Goal: Transaction & Acquisition: Purchase product/service

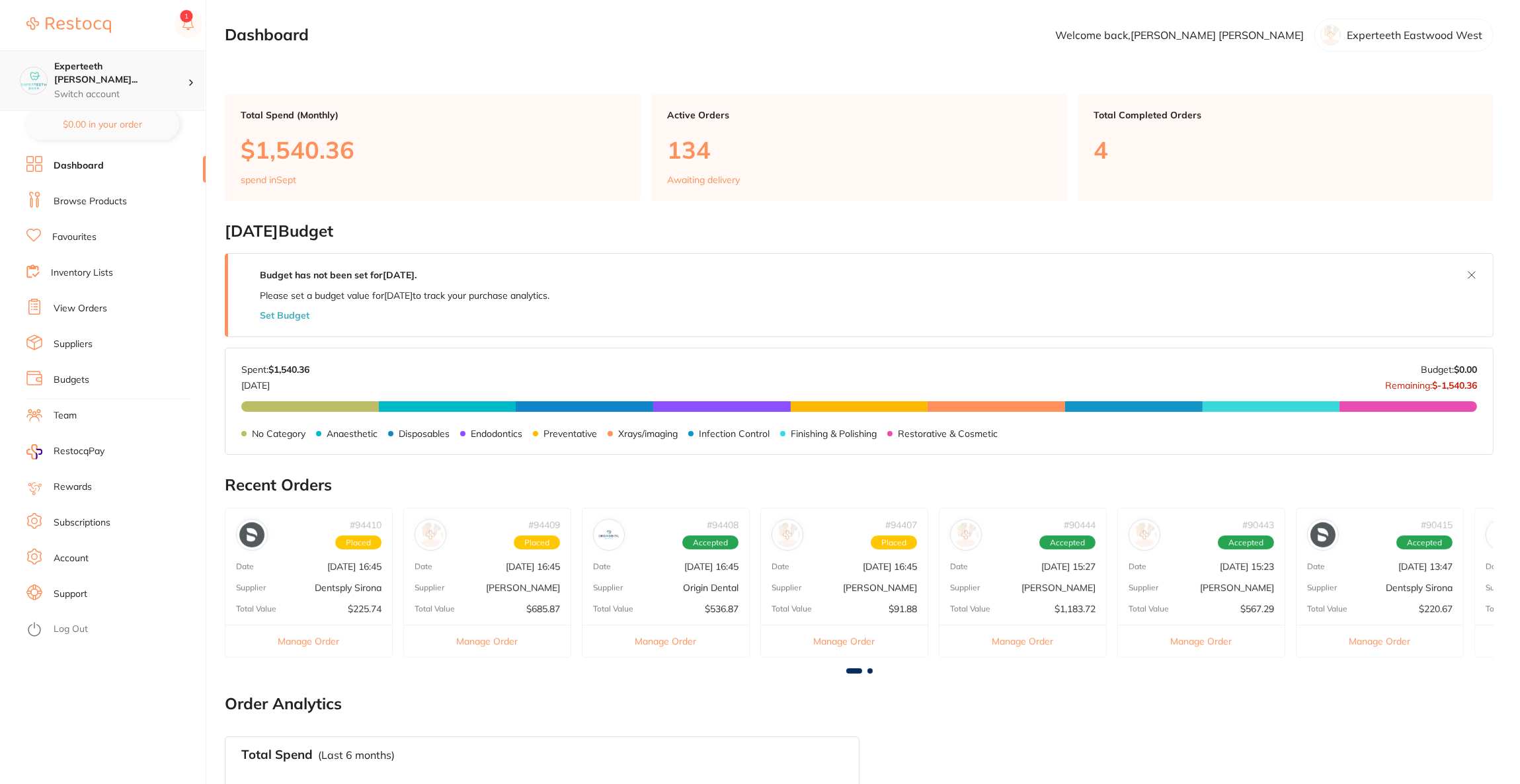
click at [148, 88] on p "Switch account" at bounding box center [121, 94] width 133 height 13
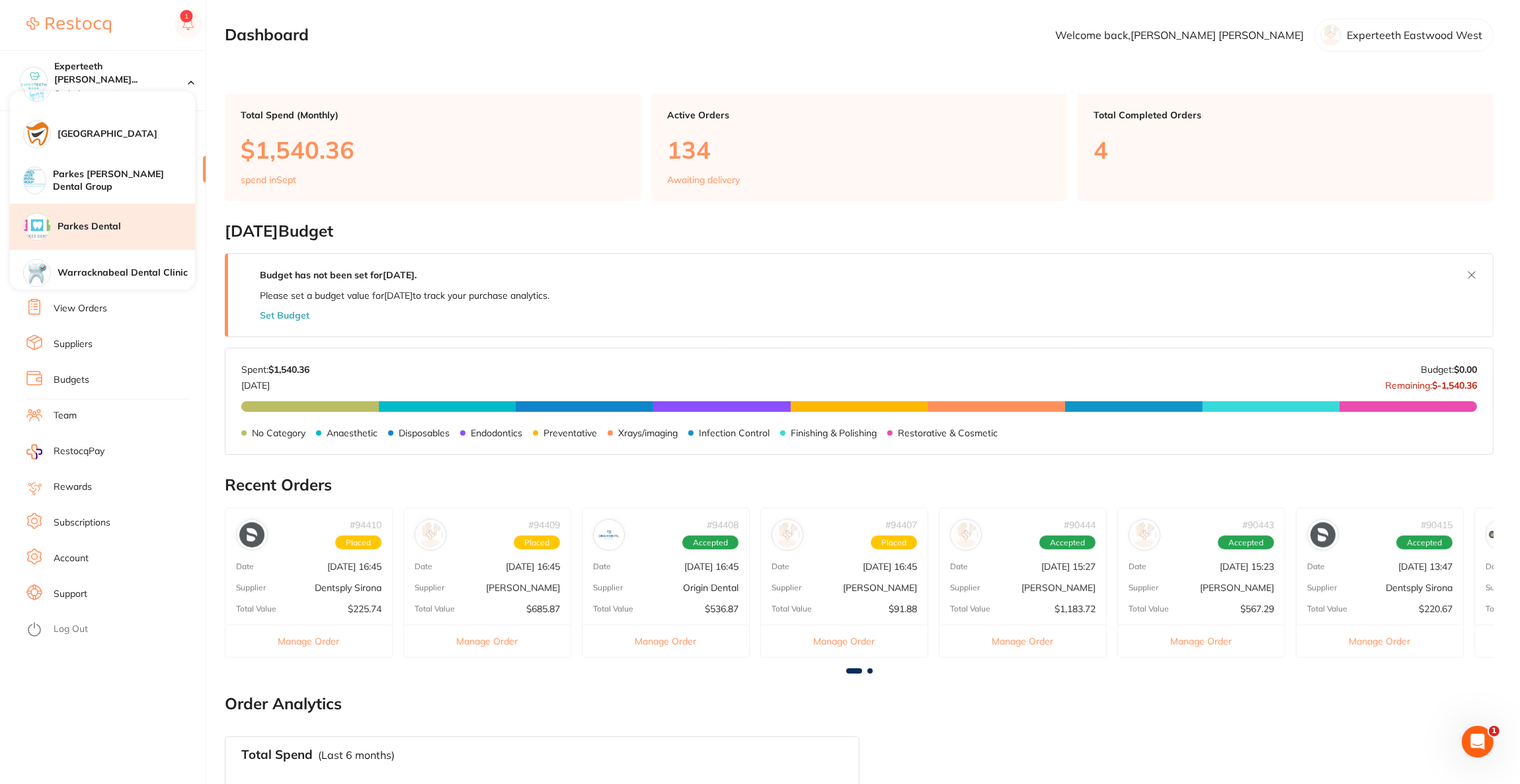
scroll to position [594, 0]
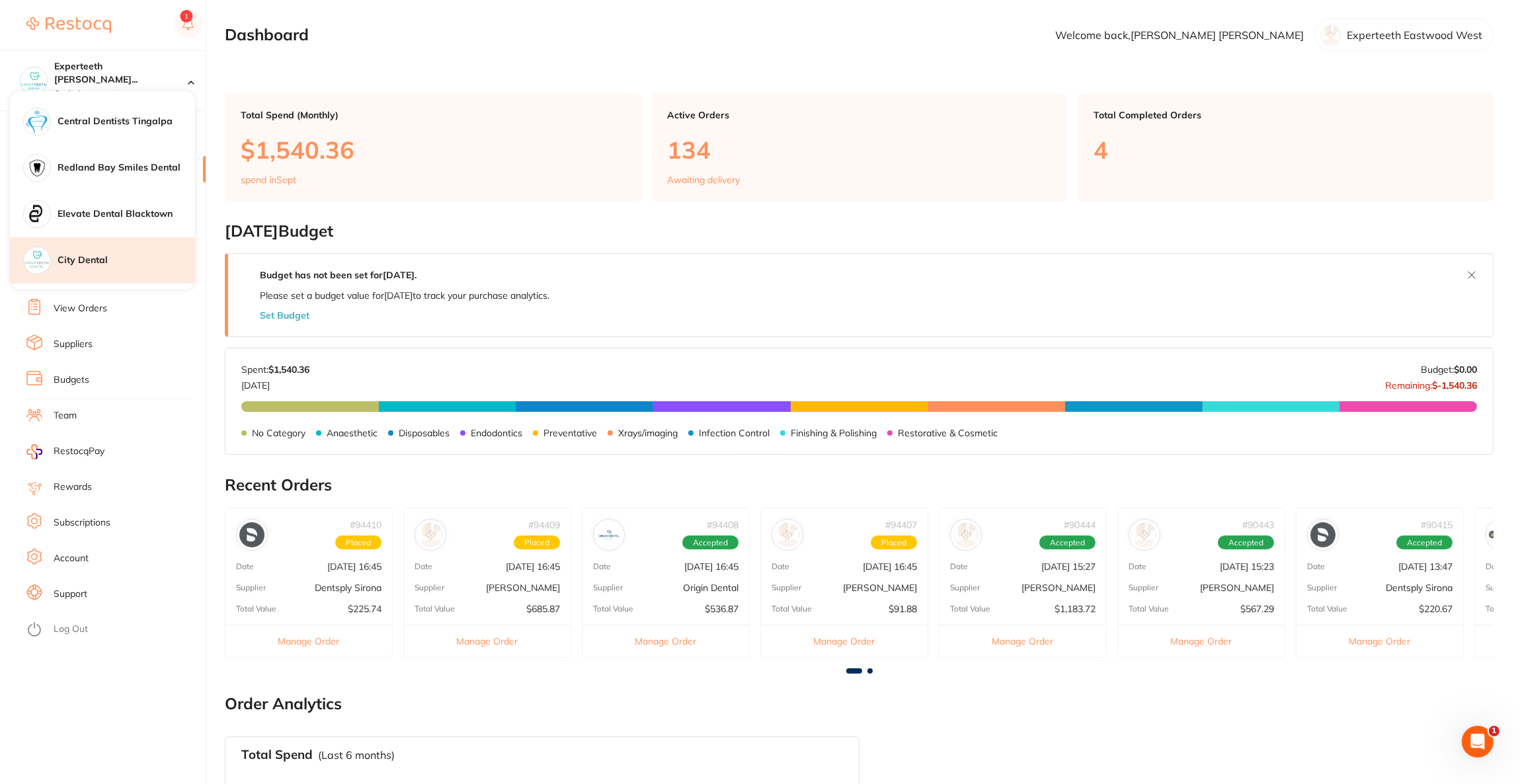
click at [58, 249] on div "City Dental" at bounding box center [102, 260] width 186 height 47
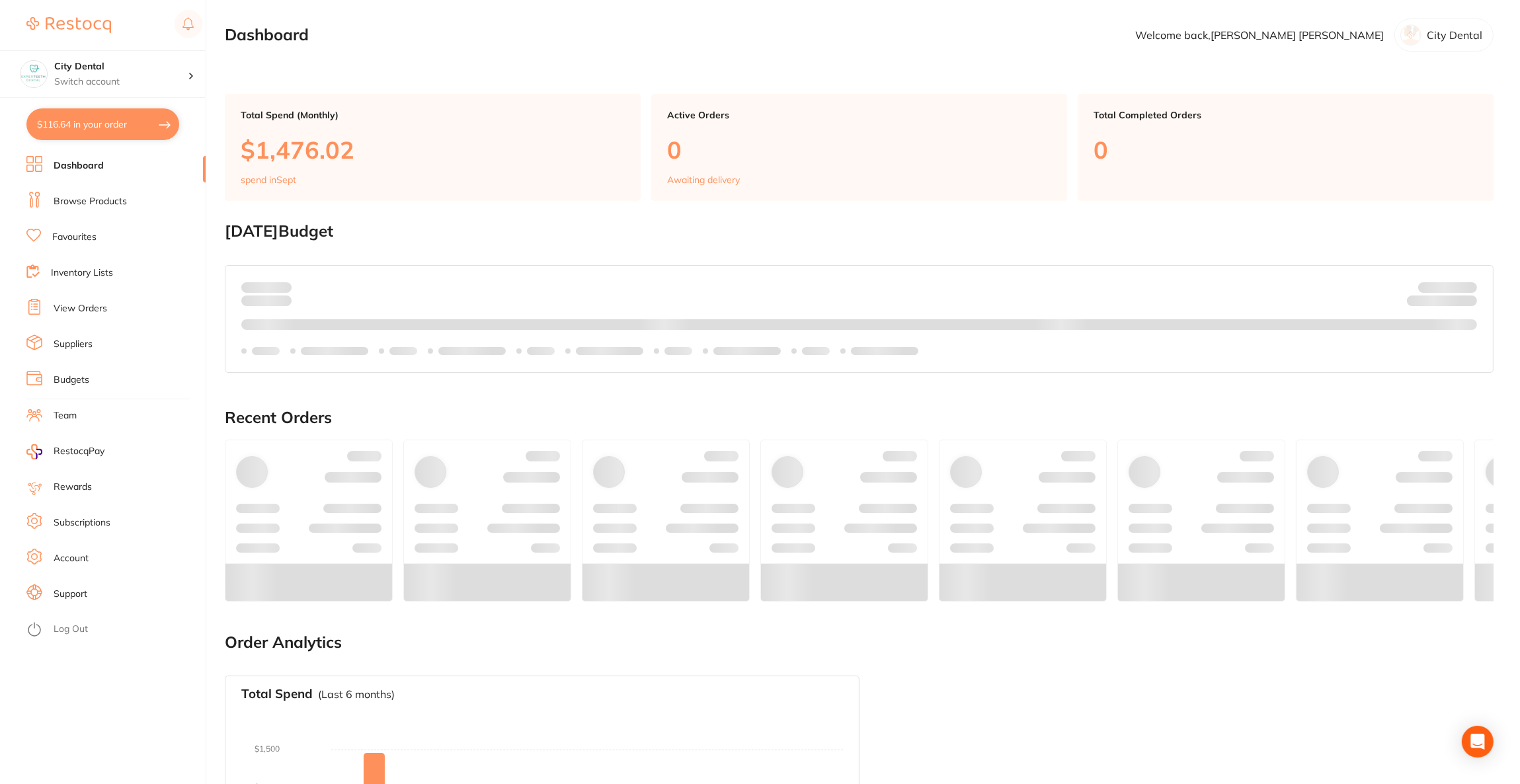
checkbox input "false"
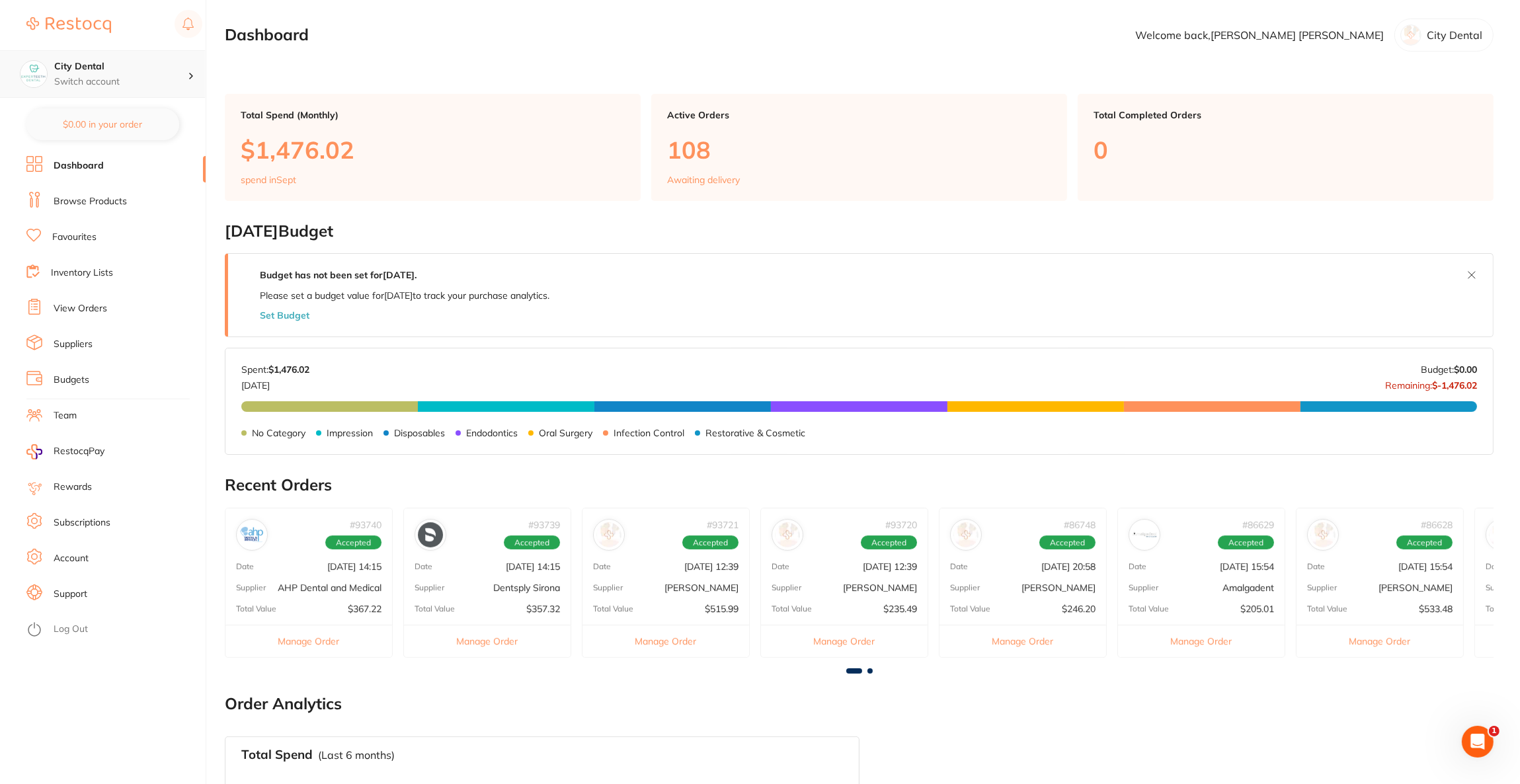
click at [148, 75] on p "Switch account" at bounding box center [121, 81] width 133 height 13
click at [396, 78] on main "Dashboard Welcome back, Connie Chen City Dental Total Spend (Monthly) $1,476.02…" at bounding box center [872, 524] width 1295 height 1047
click at [104, 206] on link "Browse Products" at bounding box center [90, 201] width 73 height 13
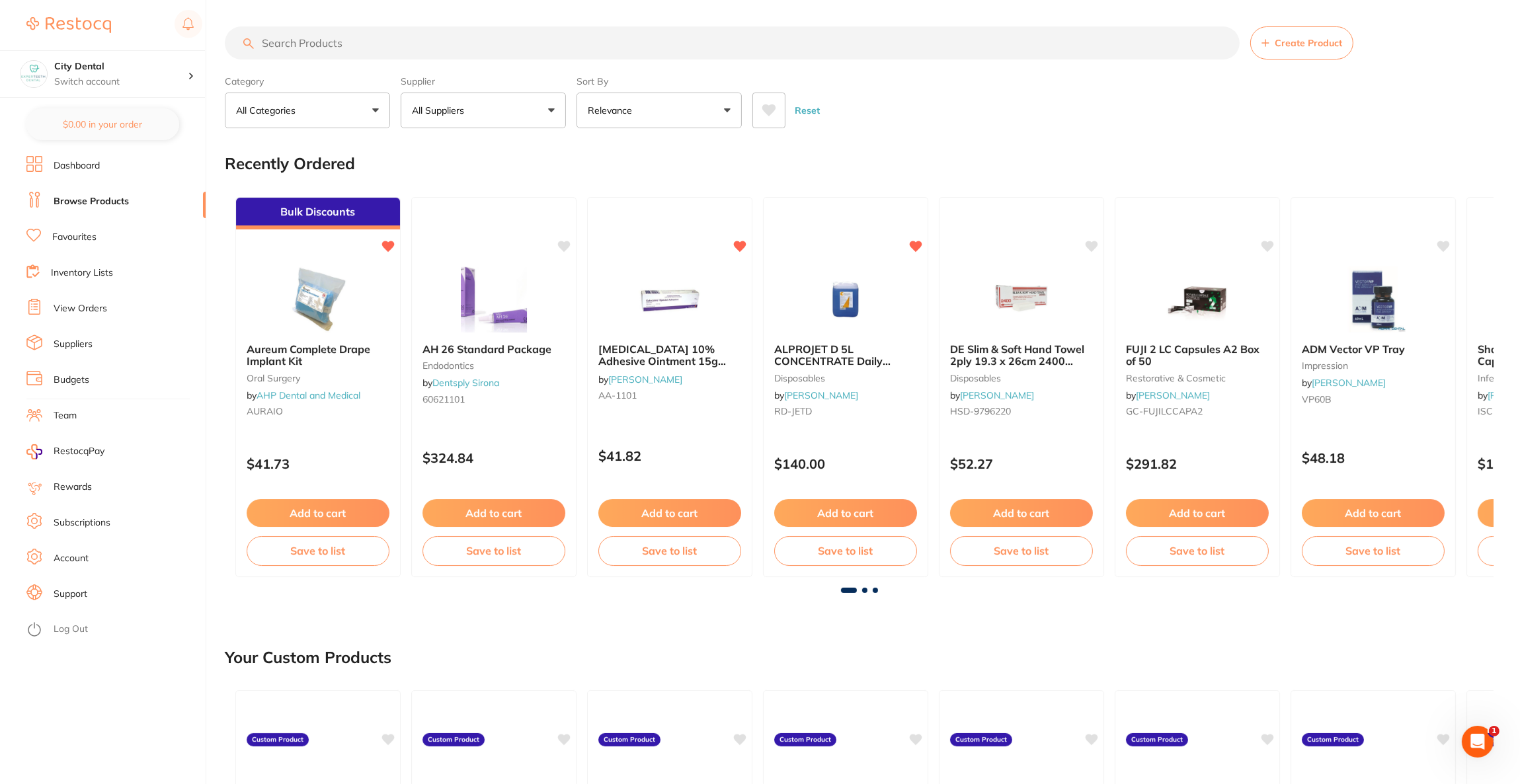
click at [418, 51] on input "search" at bounding box center [732, 43] width 1015 height 33
type input "bib"
click at [491, 111] on button "All Suppliers" at bounding box center [483, 110] width 165 height 36
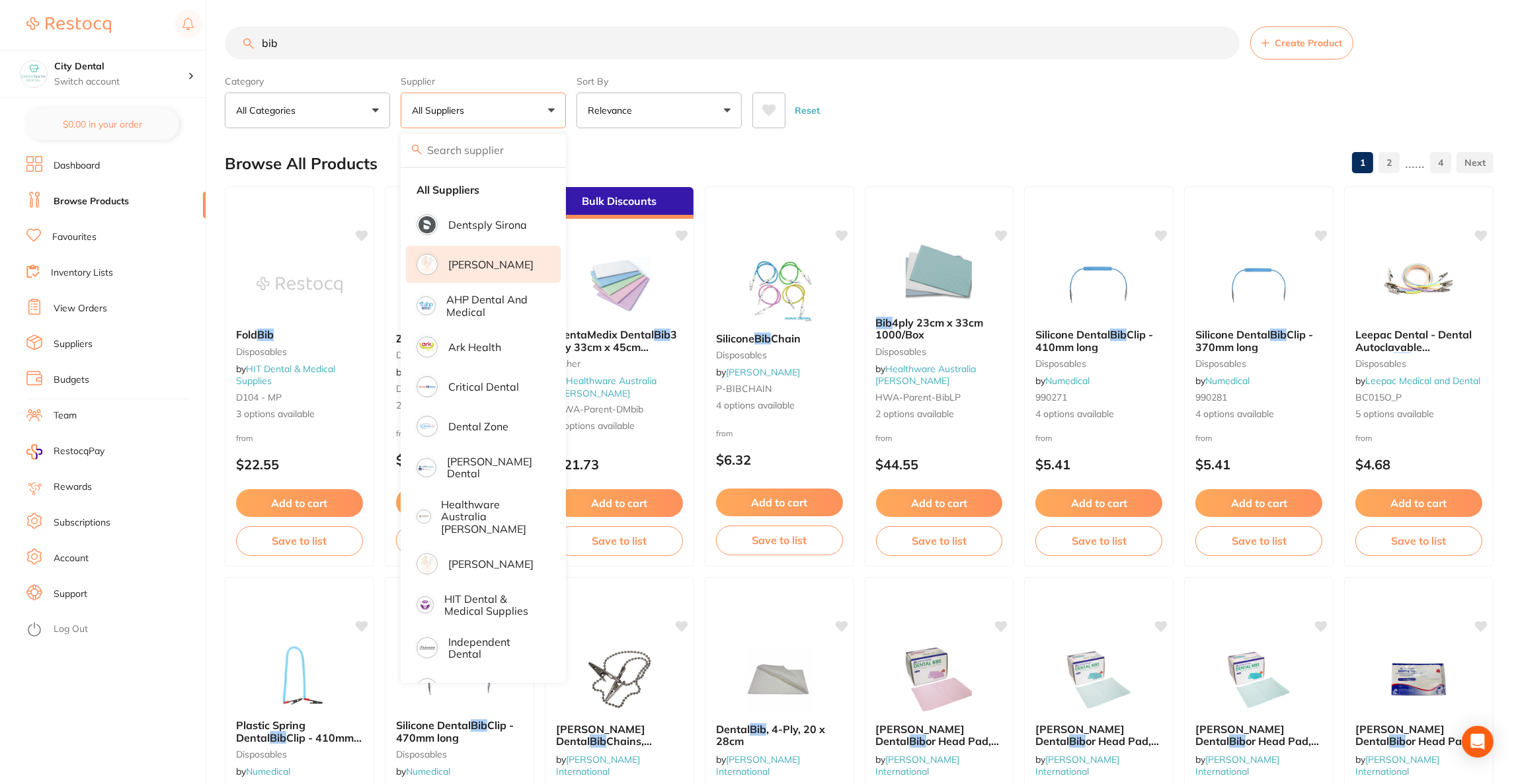
click at [495, 257] on li "[PERSON_NAME]" at bounding box center [483, 264] width 154 height 37
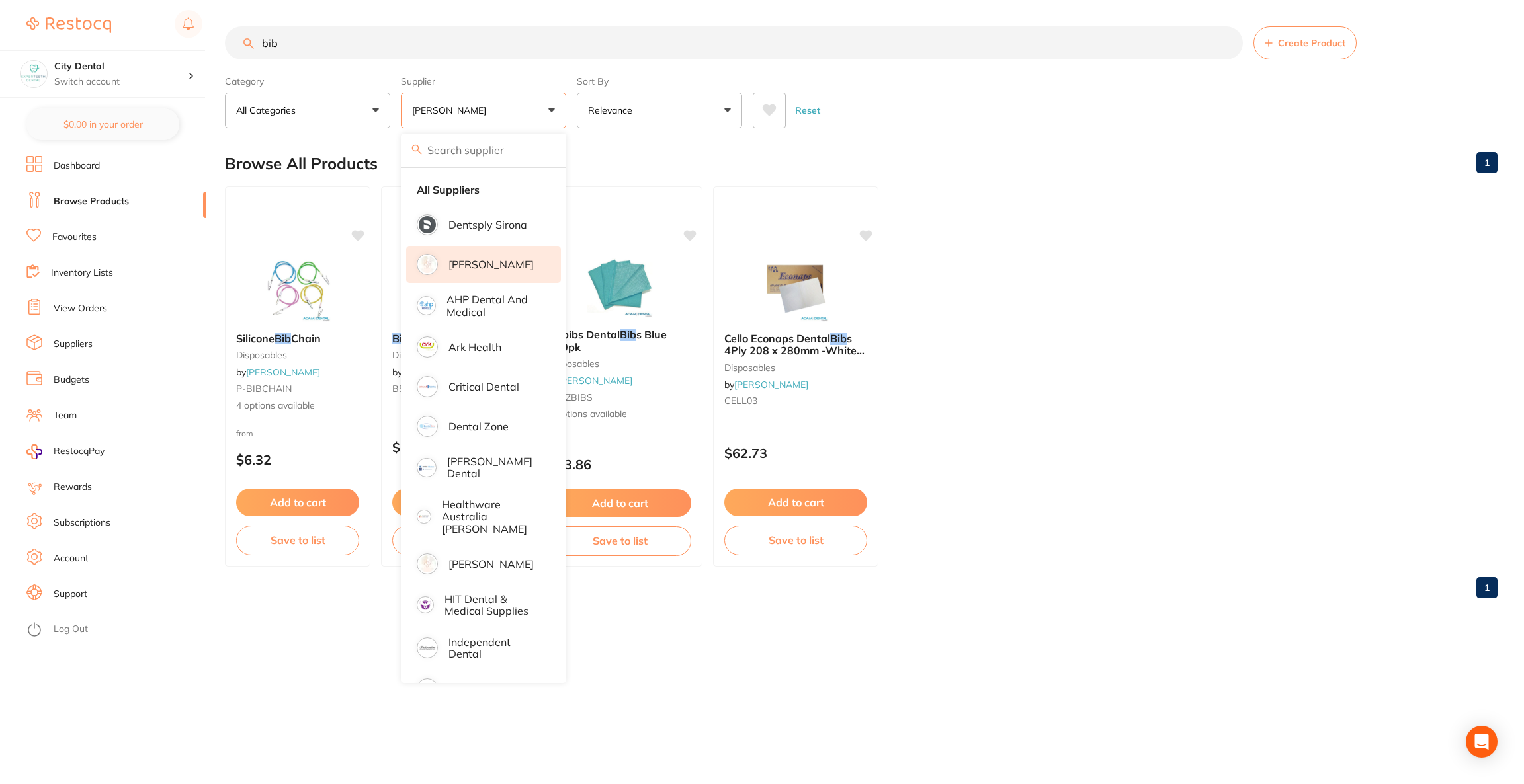
click at [916, 102] on div "Reset" at bounding box center [1119, 105] width 734 height 47
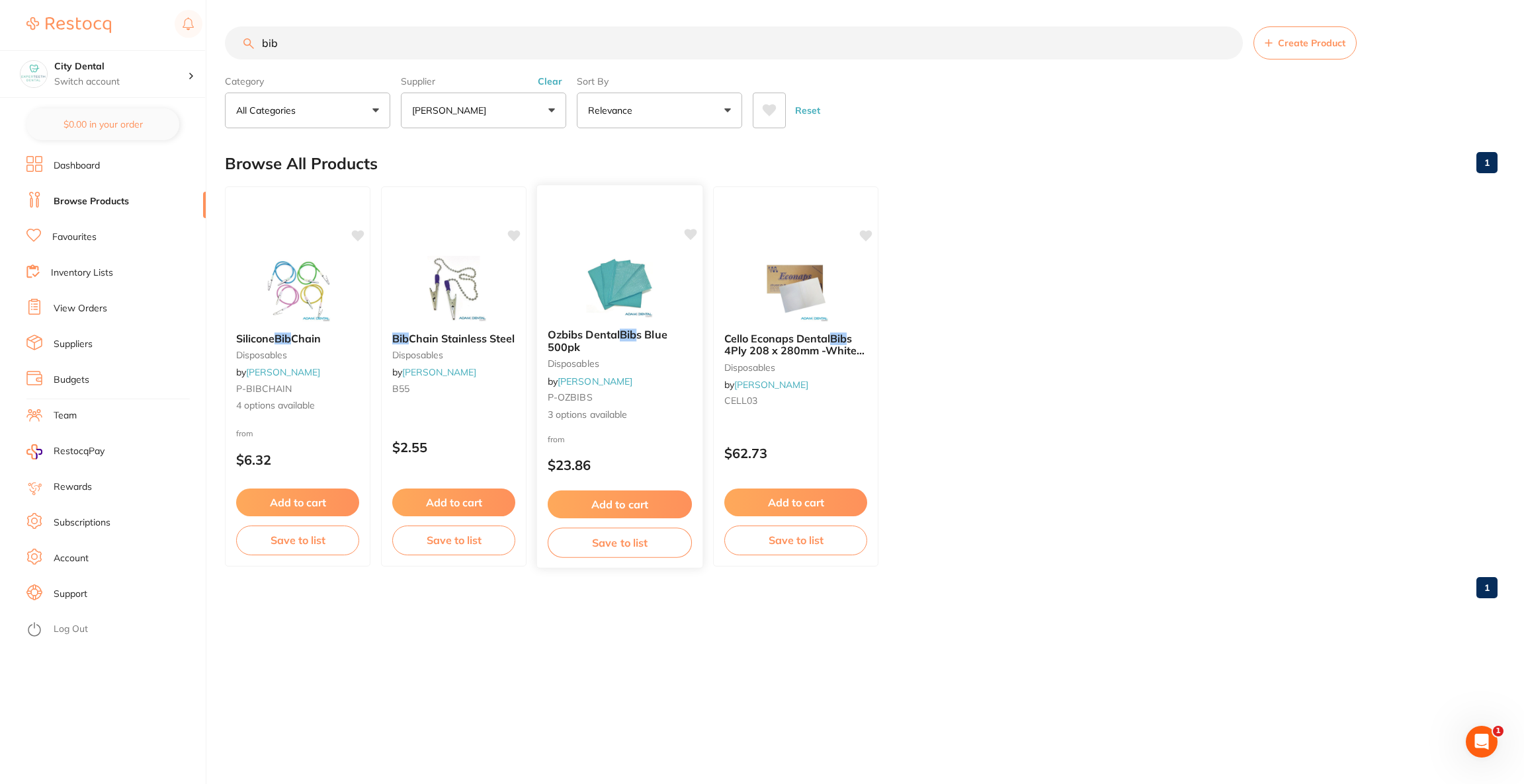
click at [690, 251] on div at bounding box center [620, 284] width 165 height 67
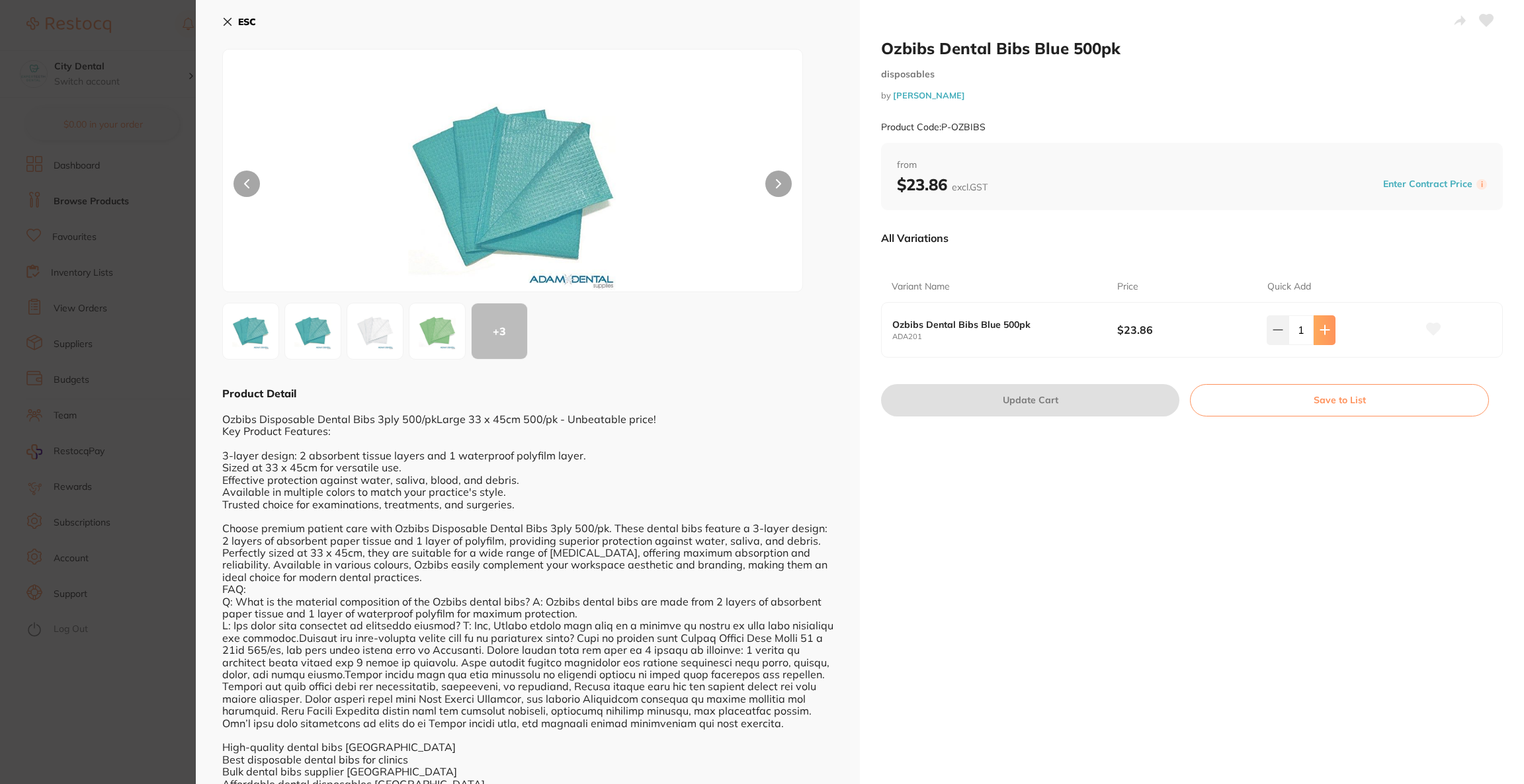
click at [1322, 327] on icon at bounding box center [1324, 330] width 8 height 8
type input "2"
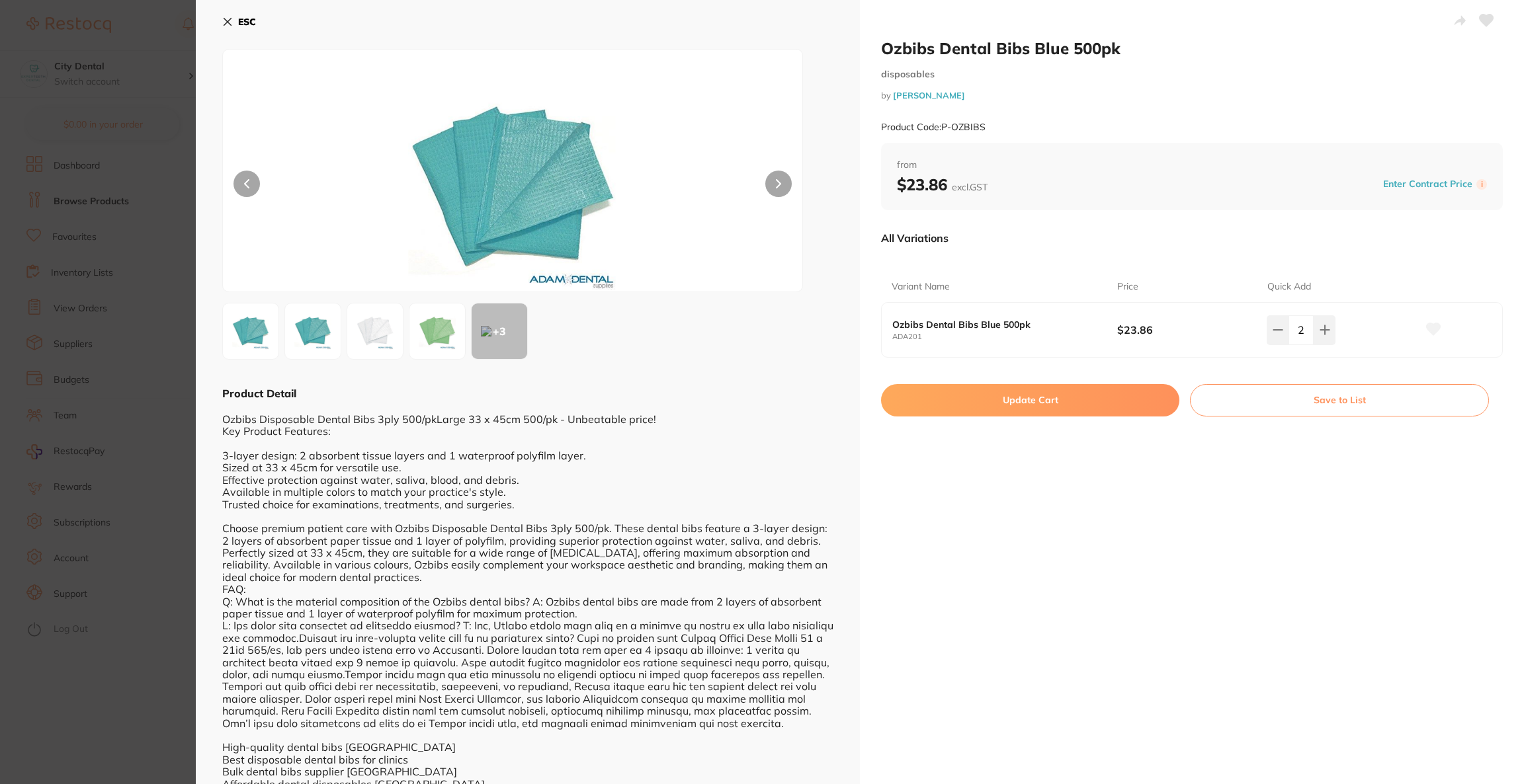
click at [1066, 408] on button "Update Cart" at bounding box center [1030, 399] width 298 height 32
type input "2"
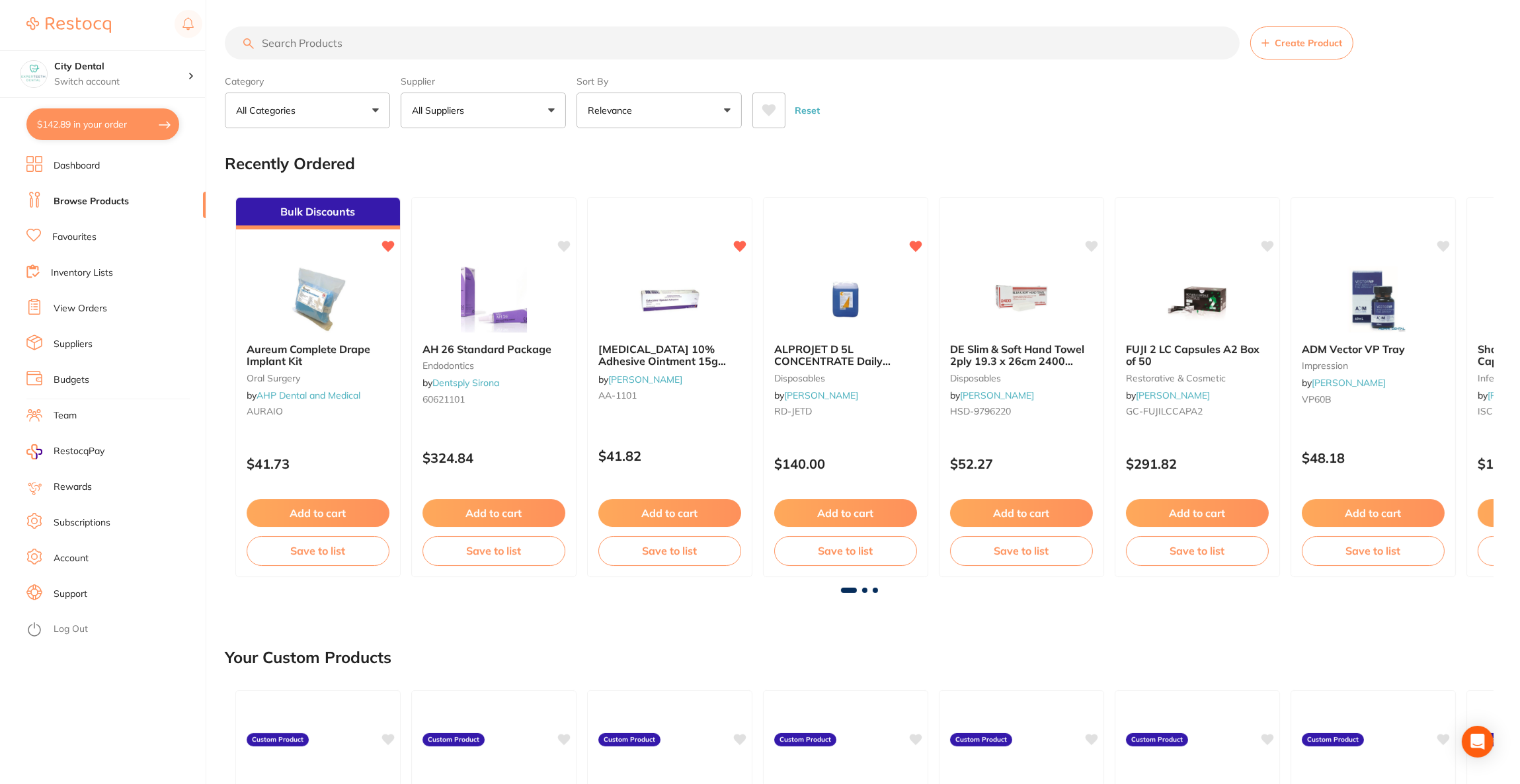
click at [113, 111] on button "$142.89 in your order" at bounding box center [102, 124] width 153 height 32
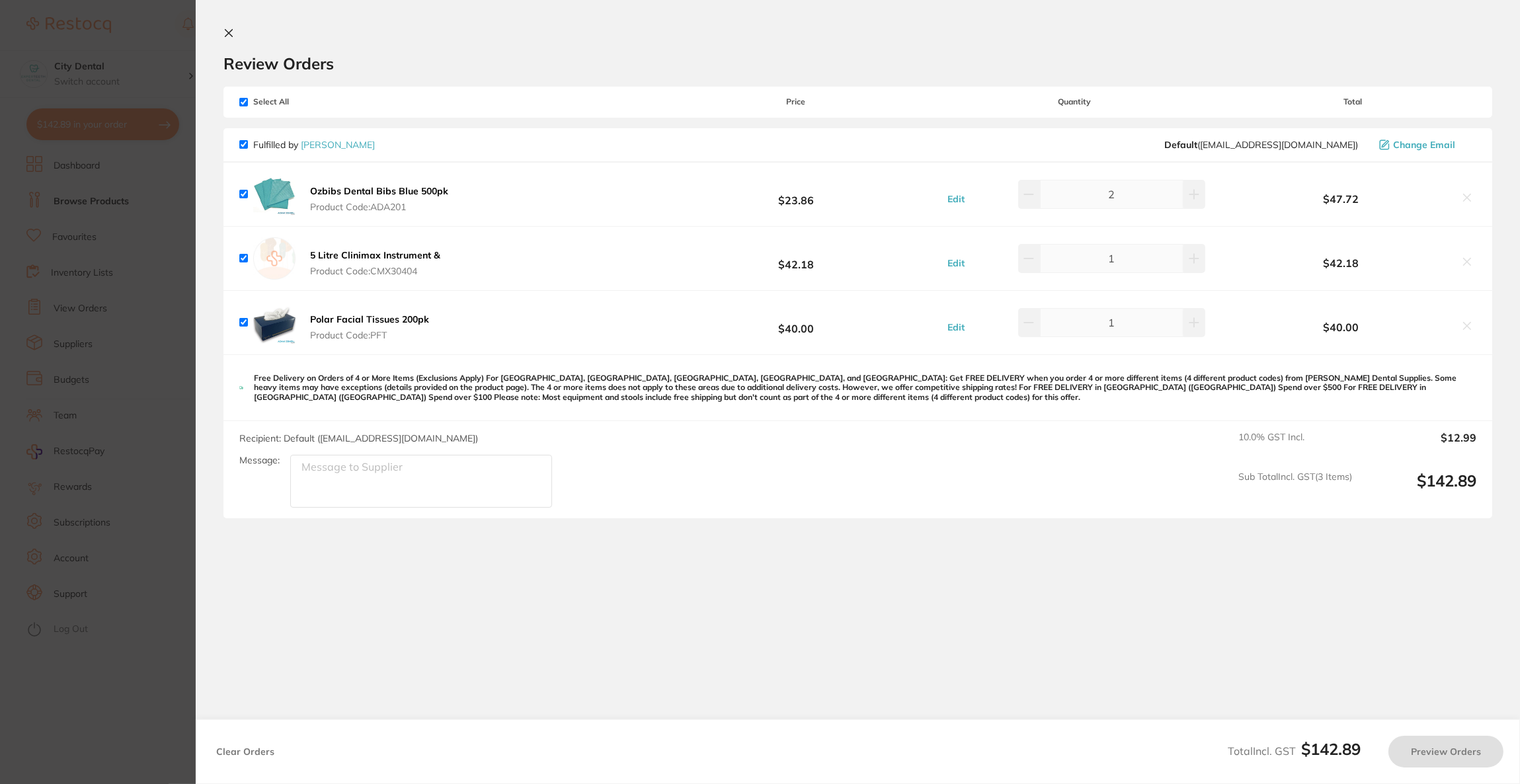
click at [112, 119] on section "Update RRP Set your pre negotiated price for this item. Item Agreed RRP (excl. …" at bounding box center [760, 392] width 1520 height 784
click at [112, 119] on button "$142.89 in your order" at bounding box center [102, 124] width 153 height 32
checkbox input "true"
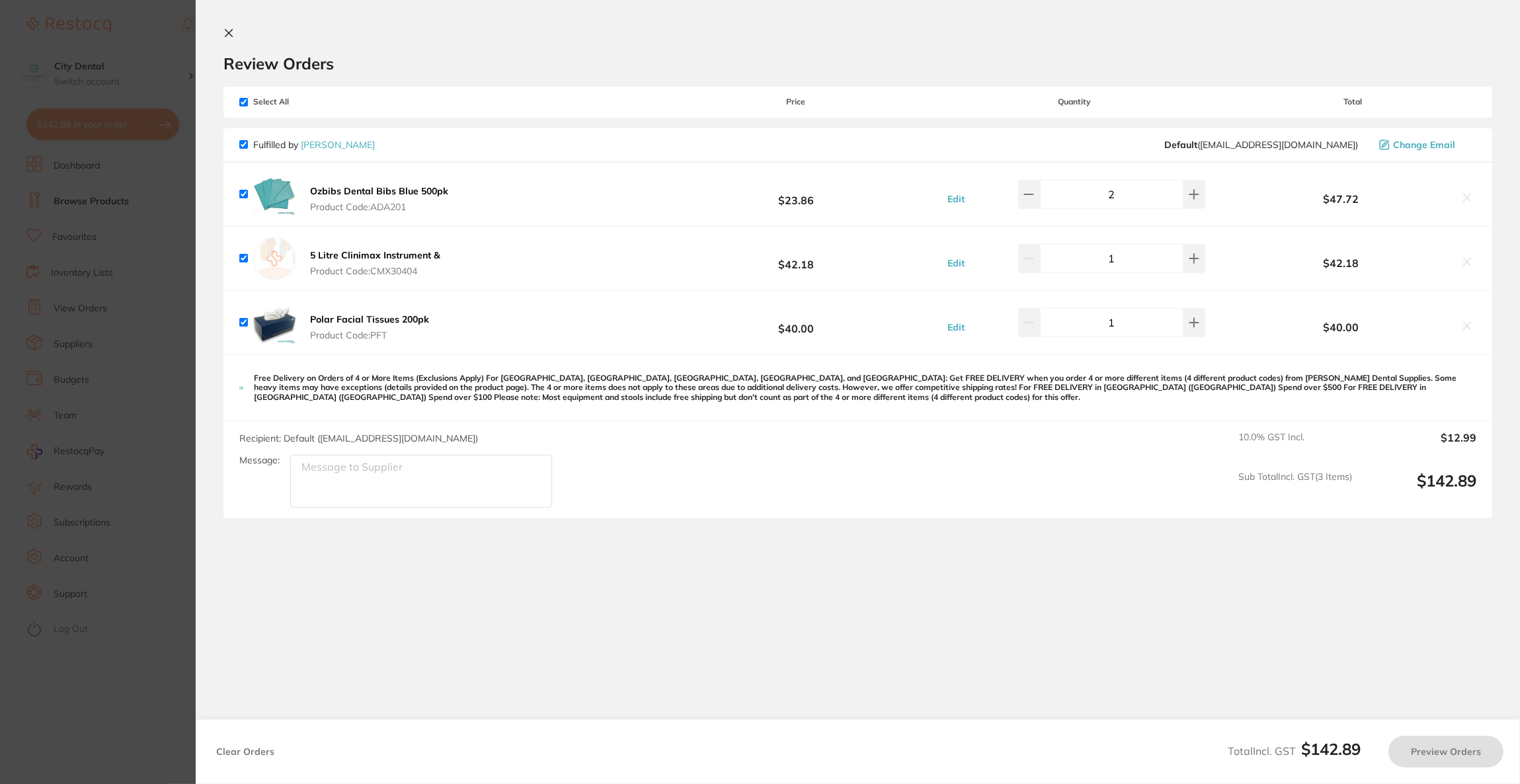
checkbox input "true"
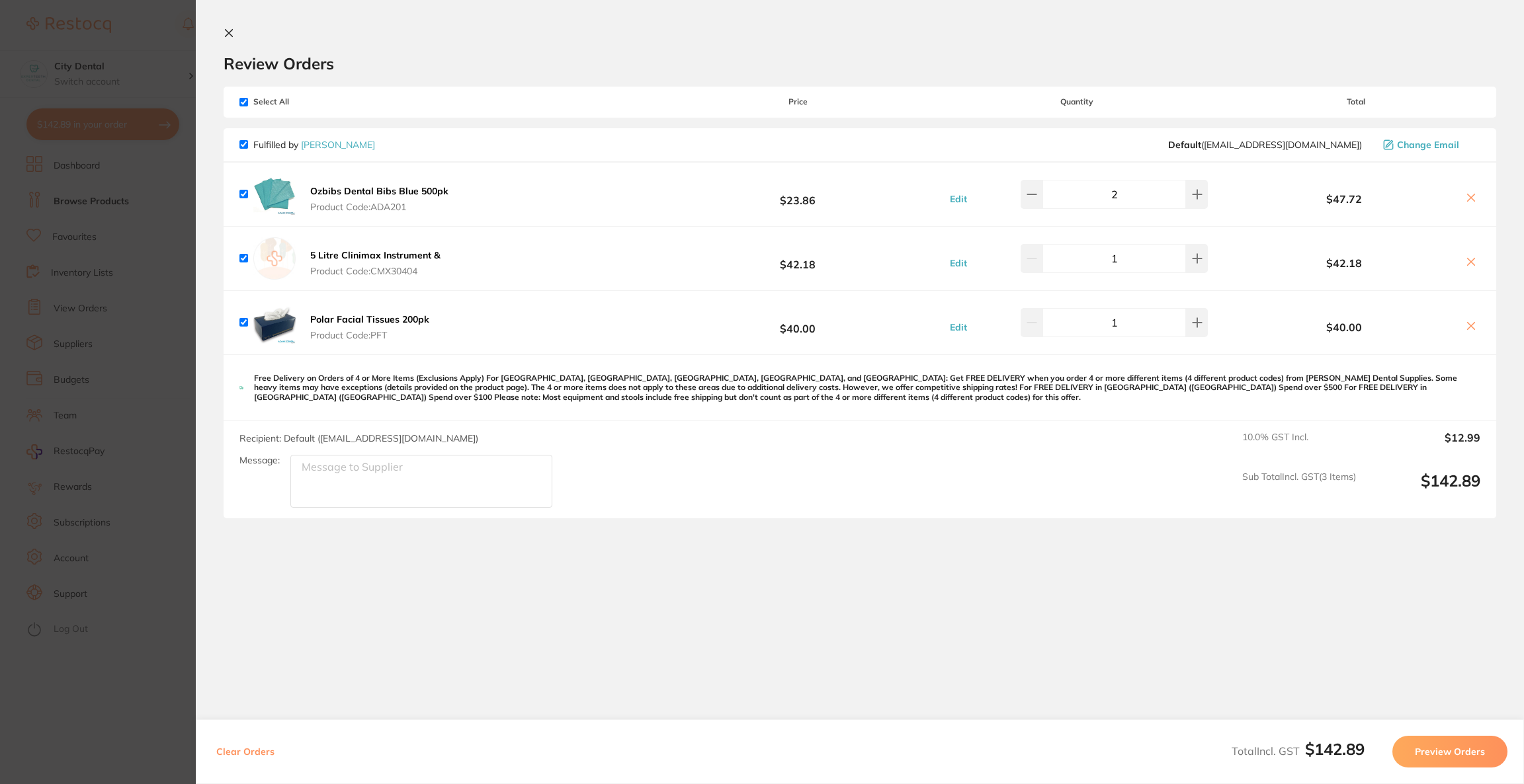
click at [128, 38] on section "Update RRP Set your pre negotiated price for this item. Item Agreed RRP (excl. …" at bounding box center [762, 392] width 1524 height 784
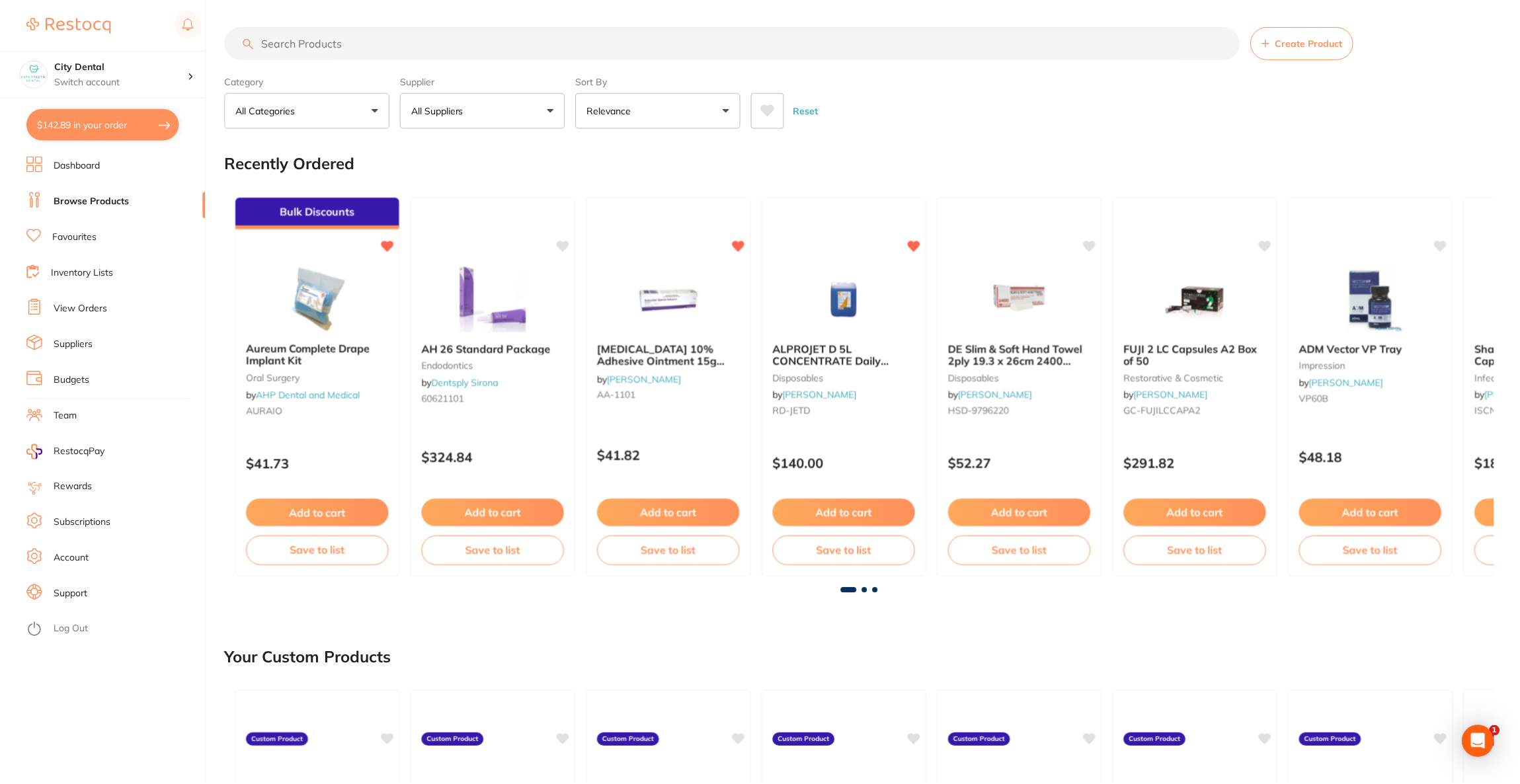
scroll to position [2, 0]
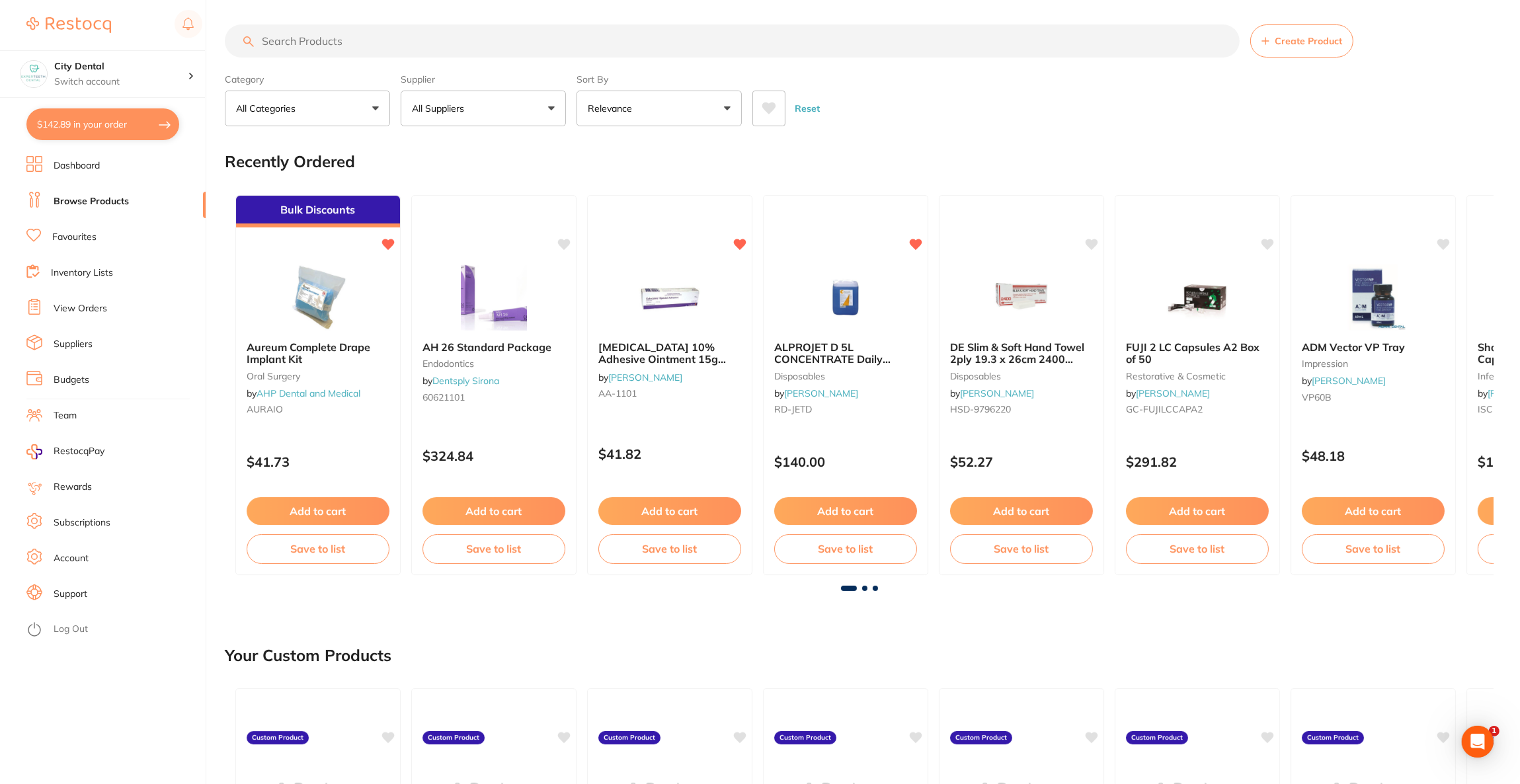
click at [308, 51] on input "search" at bounding box center [732, 41] width 1015 height 33
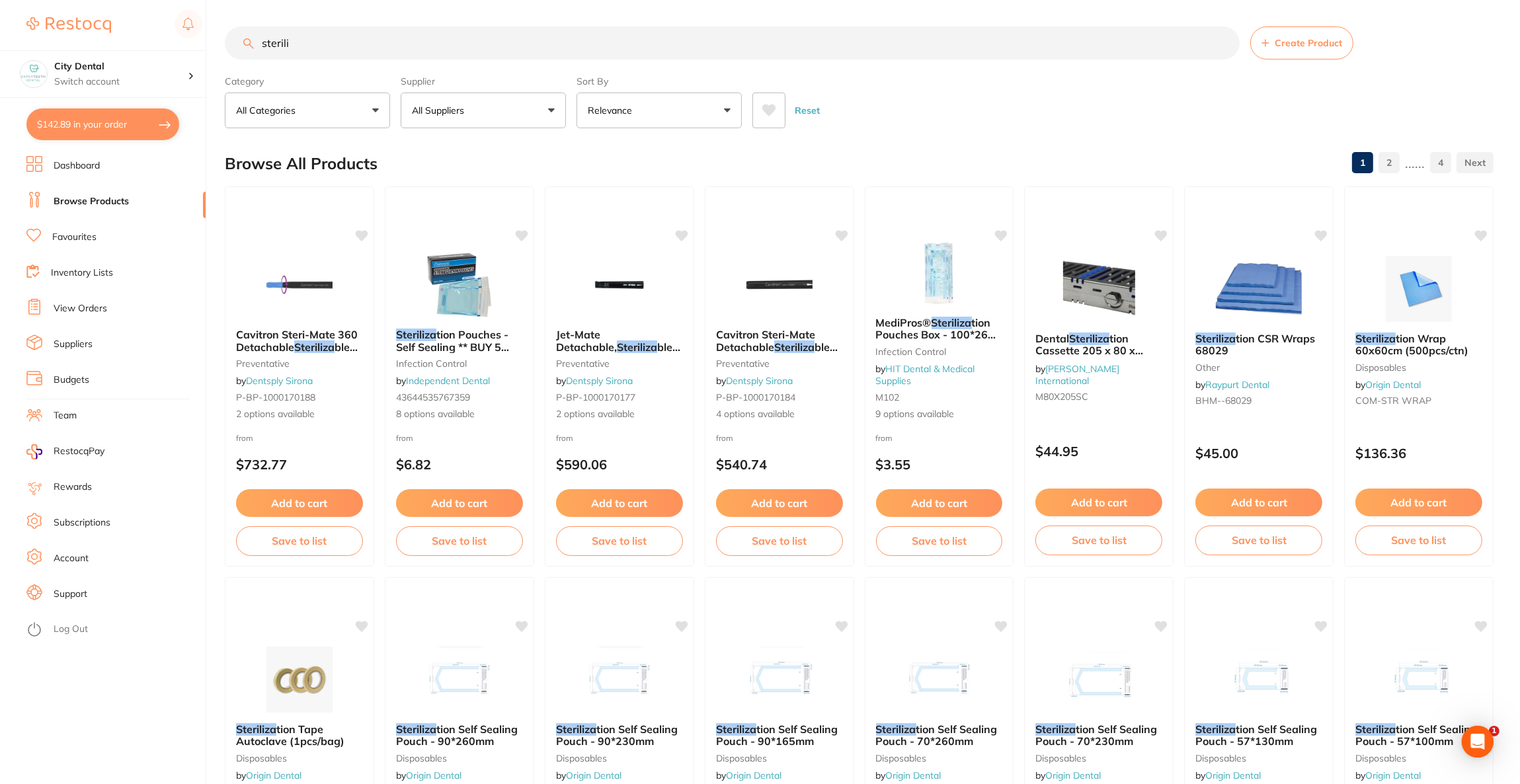
scroll to position [0, 0]
type input "s"
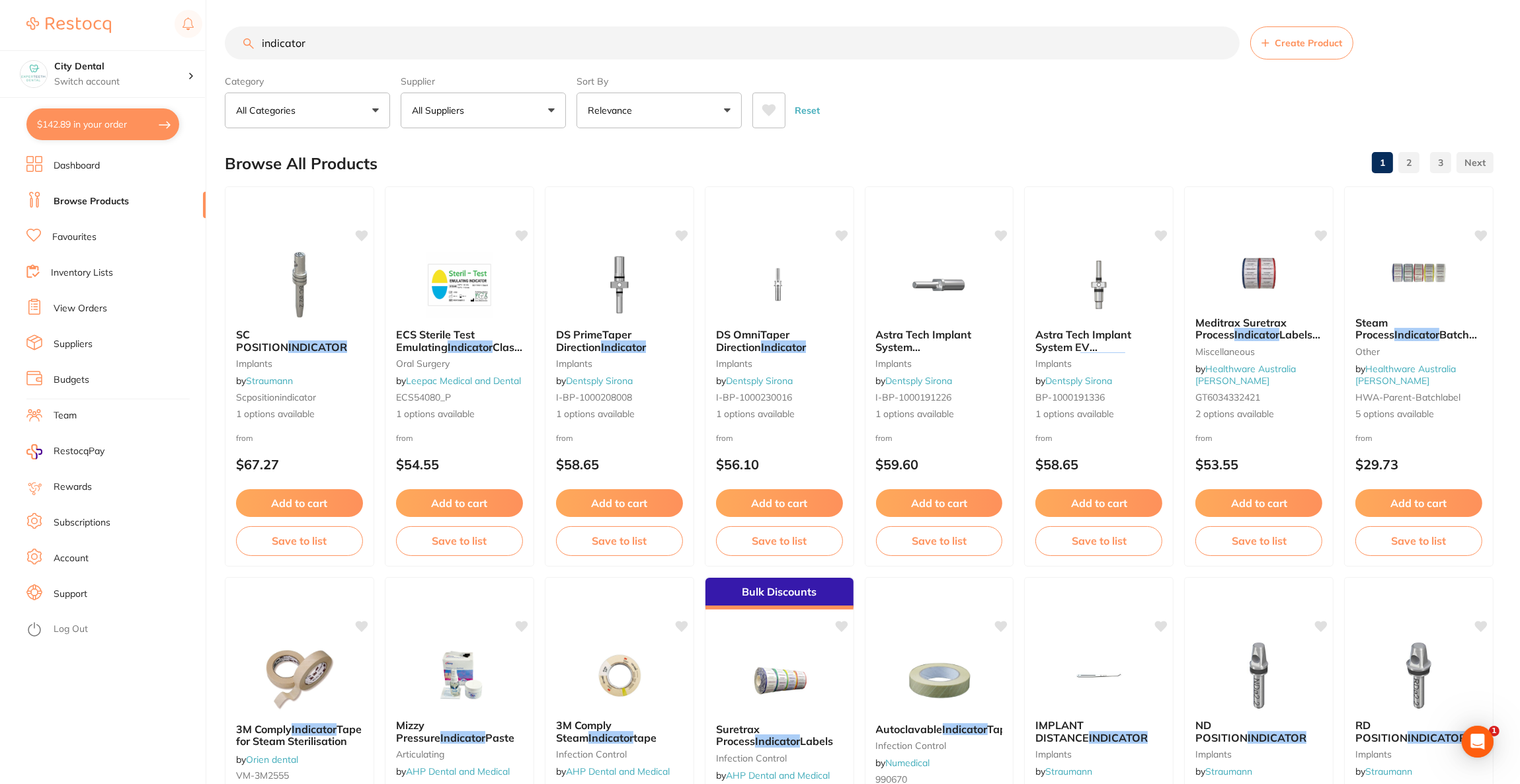
type input "indicator"
click at [509, 116] on button "All Suppliers" at bounding box center [483, 110] width 165 height 36
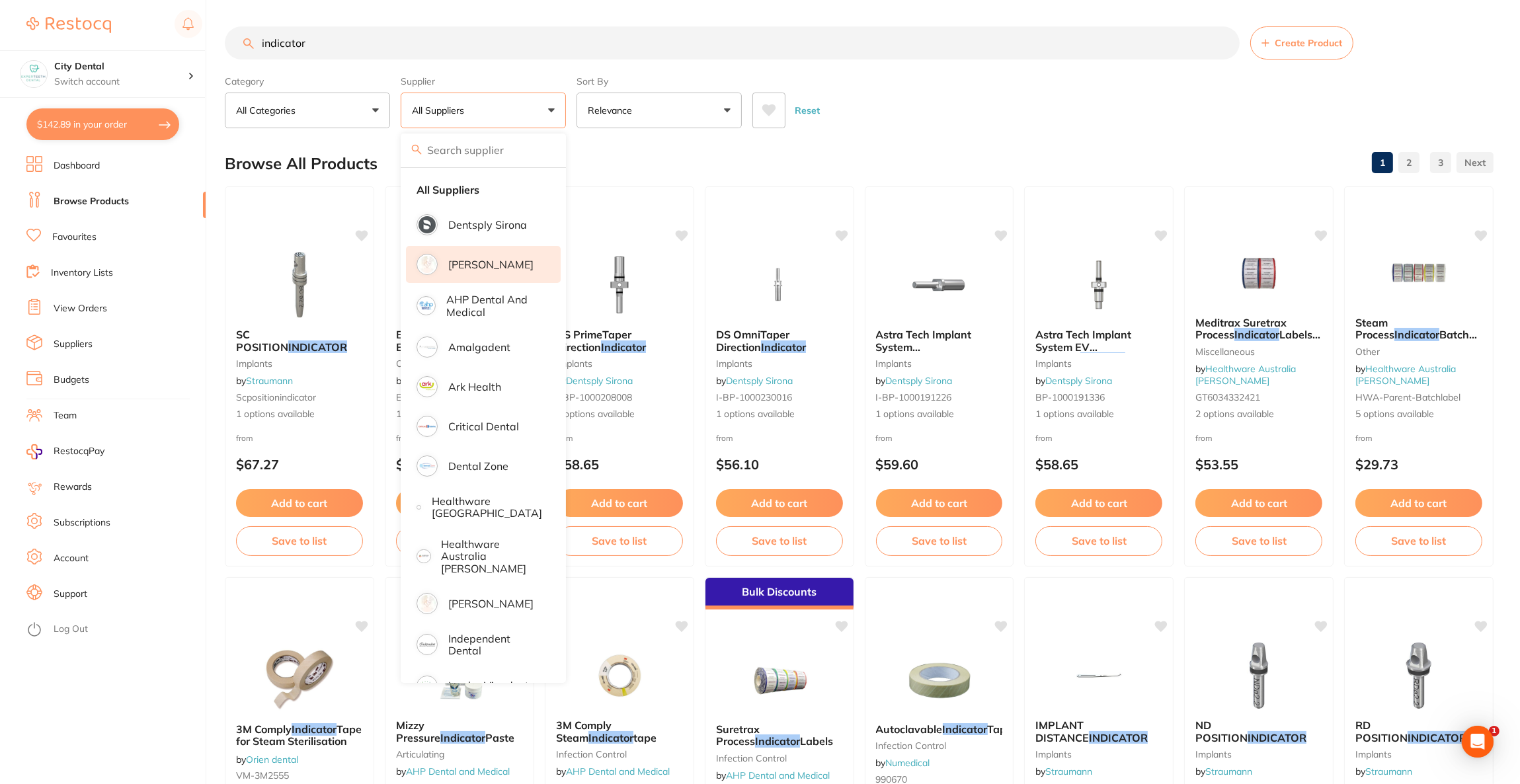
click at [453, 265] on p "[PERSON_NAME]" at bounding box center [491, 264] width 85 height 12
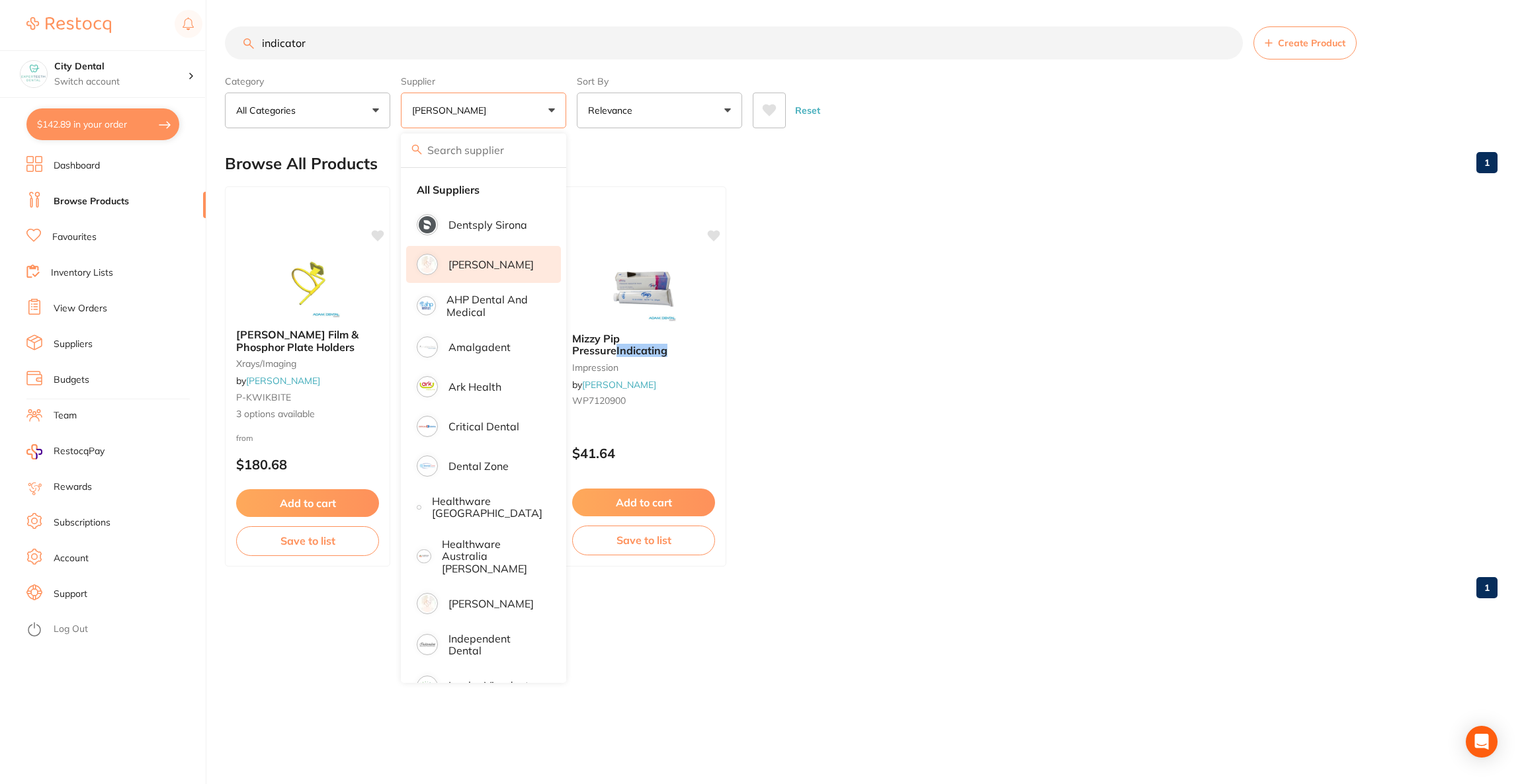
click at [1023, 125] on div "Reset" at bounding box center [1119, 105] width 734 height 47
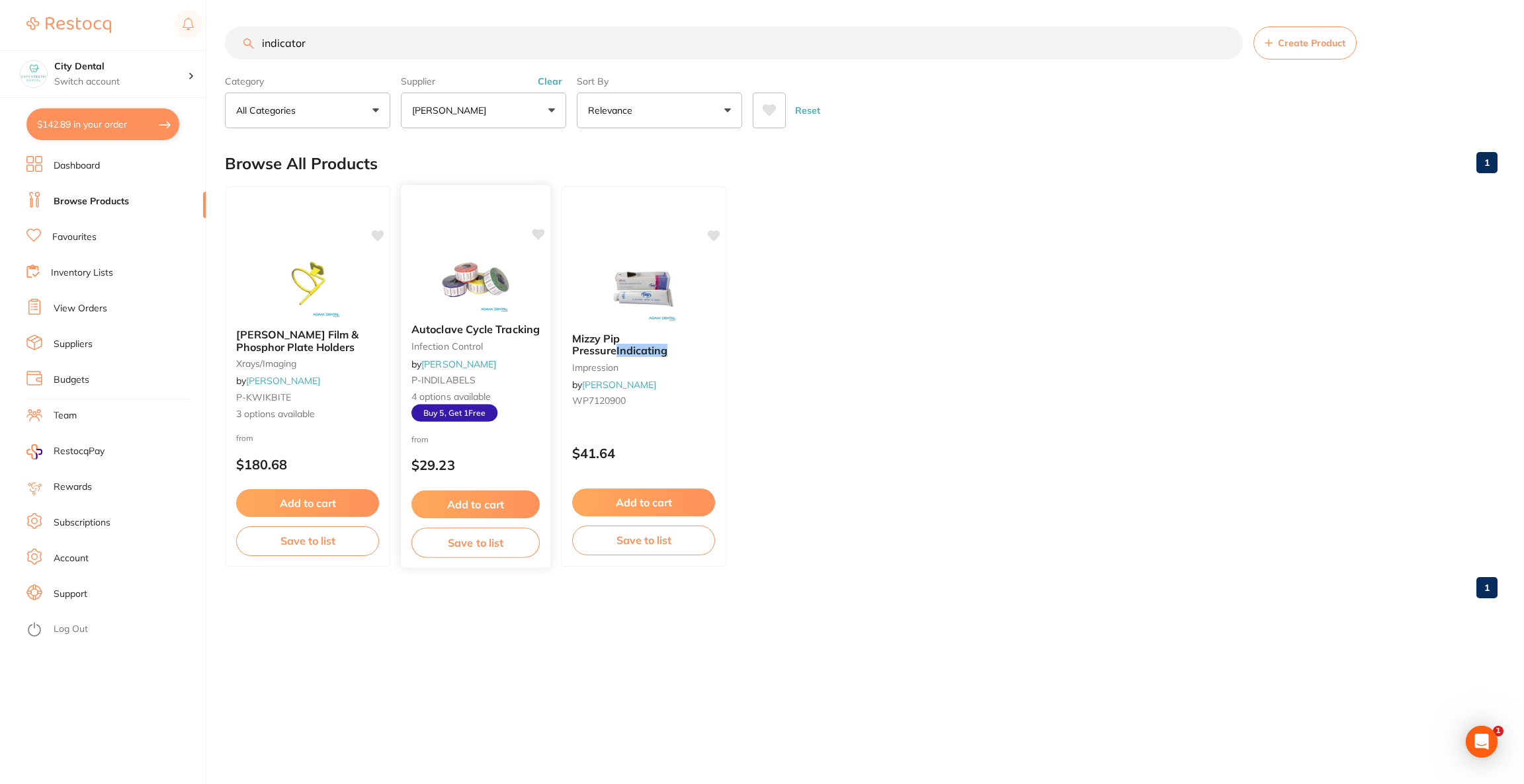
click at [477, 276] on img at bounding box center [474, 279] width 87 height 67
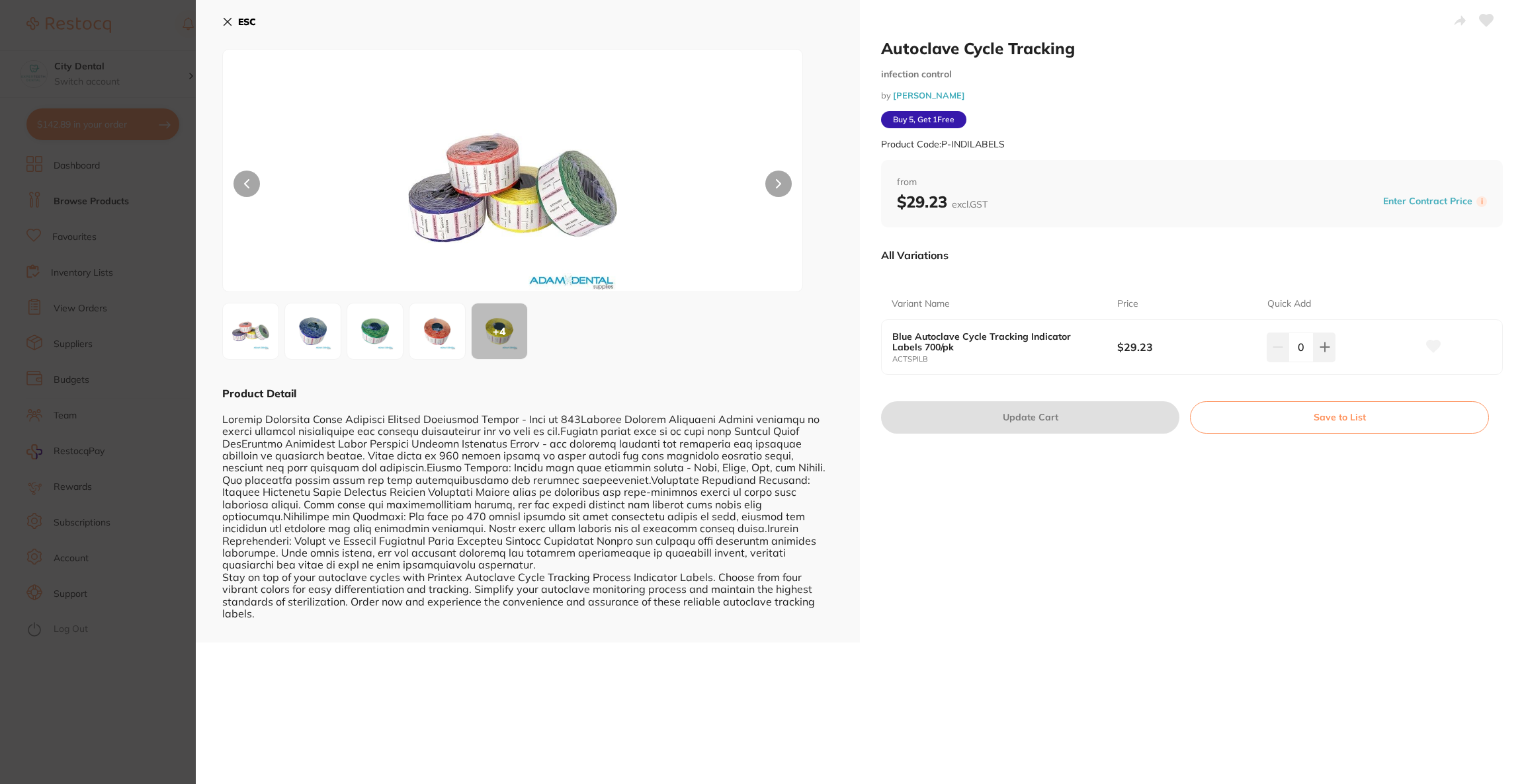
click at [1341, 346] on div "0" at bounding box center [1342, 347] width 150 height 29
click at [1325, 351] on icon at bounding box center [1325, 347] width 11 height 11
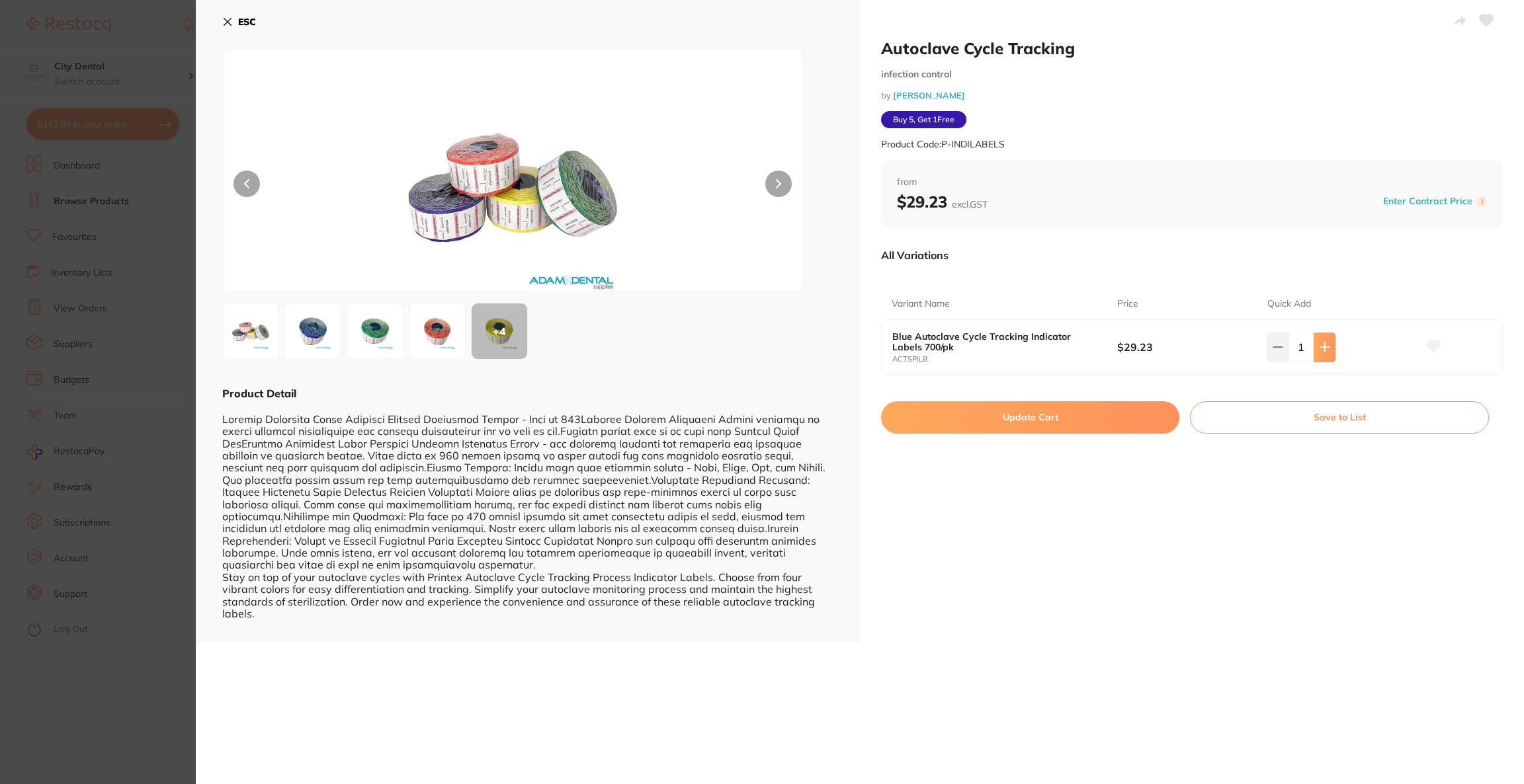
click at [1325, 351] on icon at bounding box center [1325, 347] width 11 height 11
type input "5"
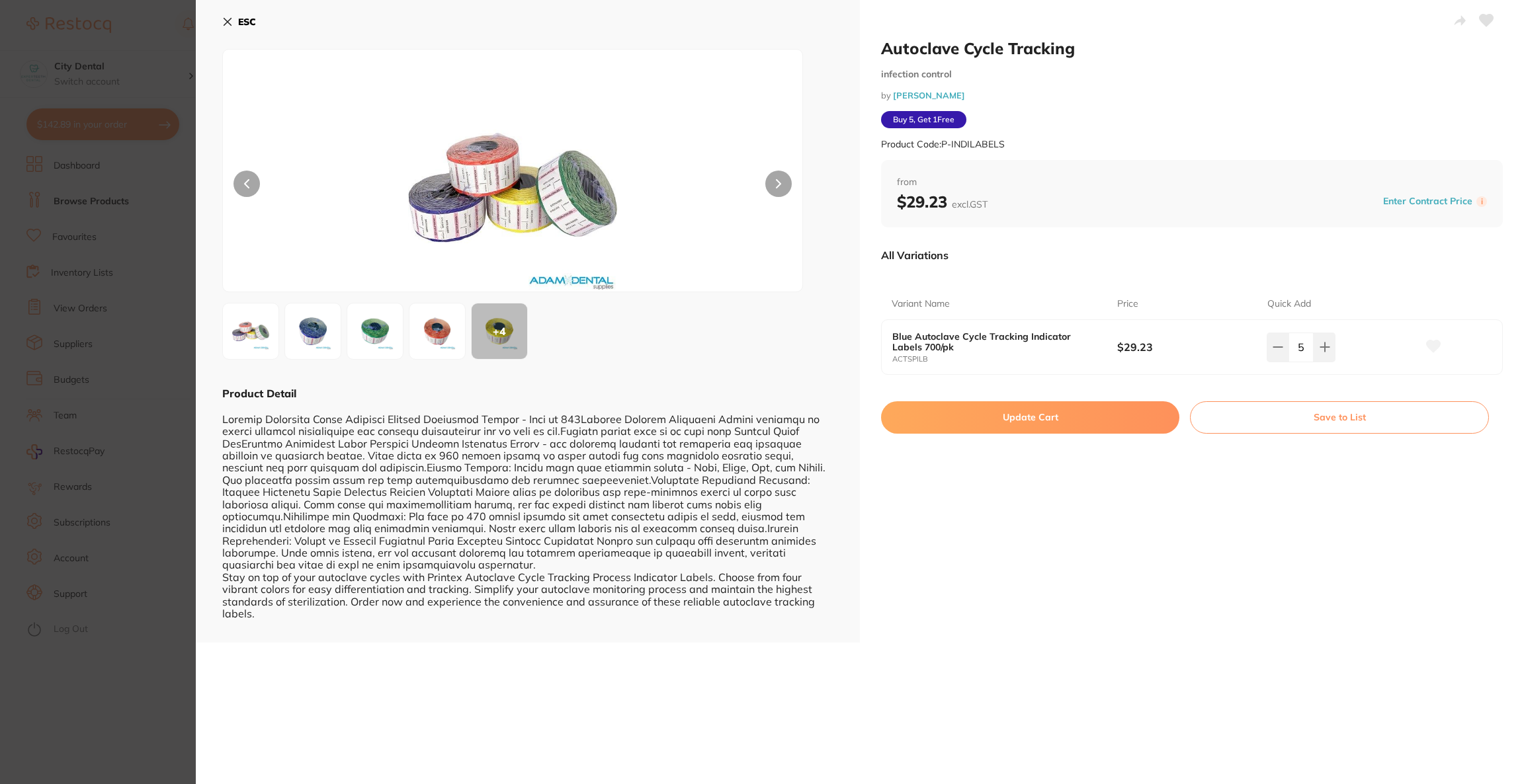
click at [1078, 430] on button "Update Cart" at bounding box center [1030, 417] width 298 height 32
checkbox input "false"
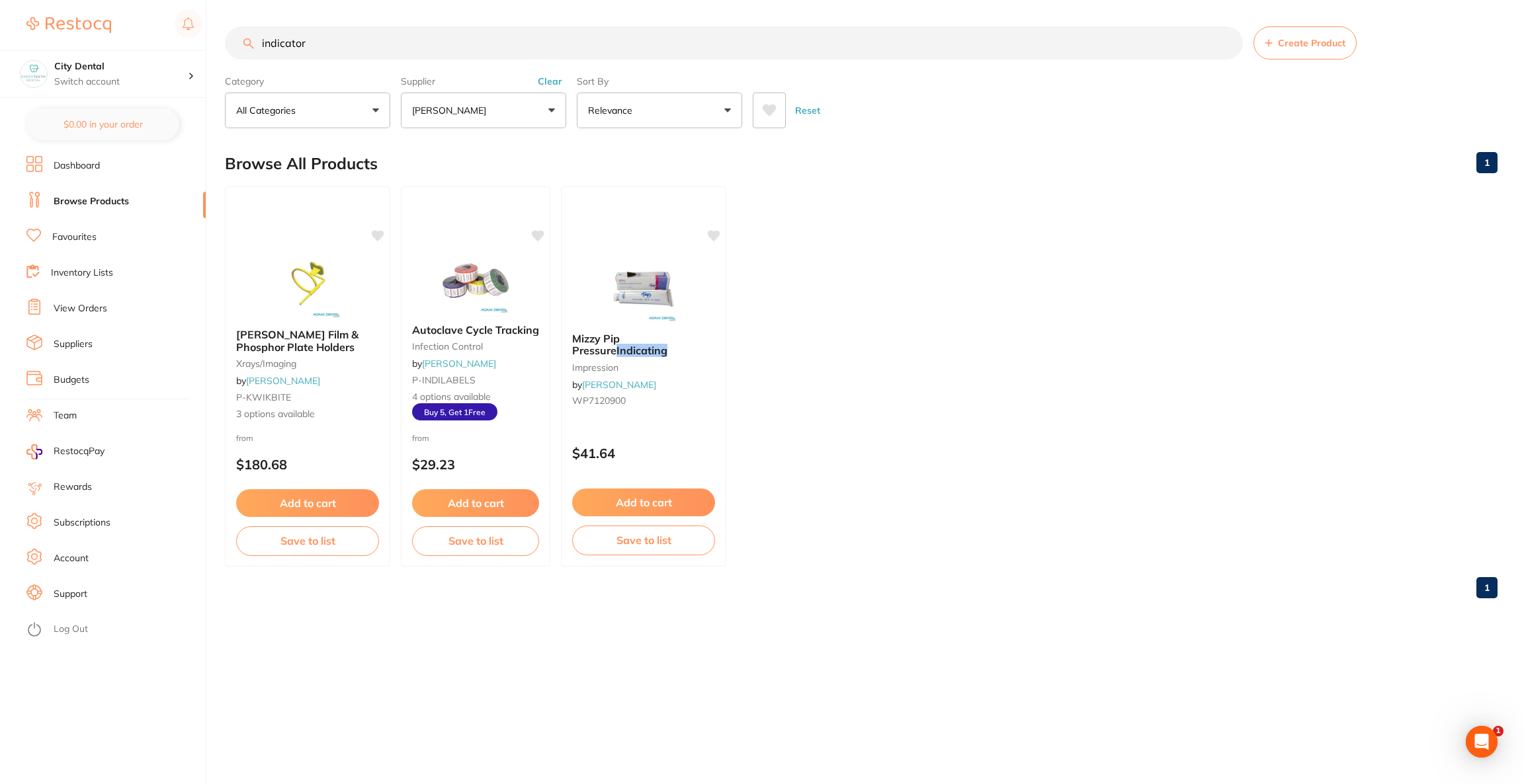
click at [592, 35] on input "indicator" at bounding box center [734, 43] width 1018 height 33
type input "i"
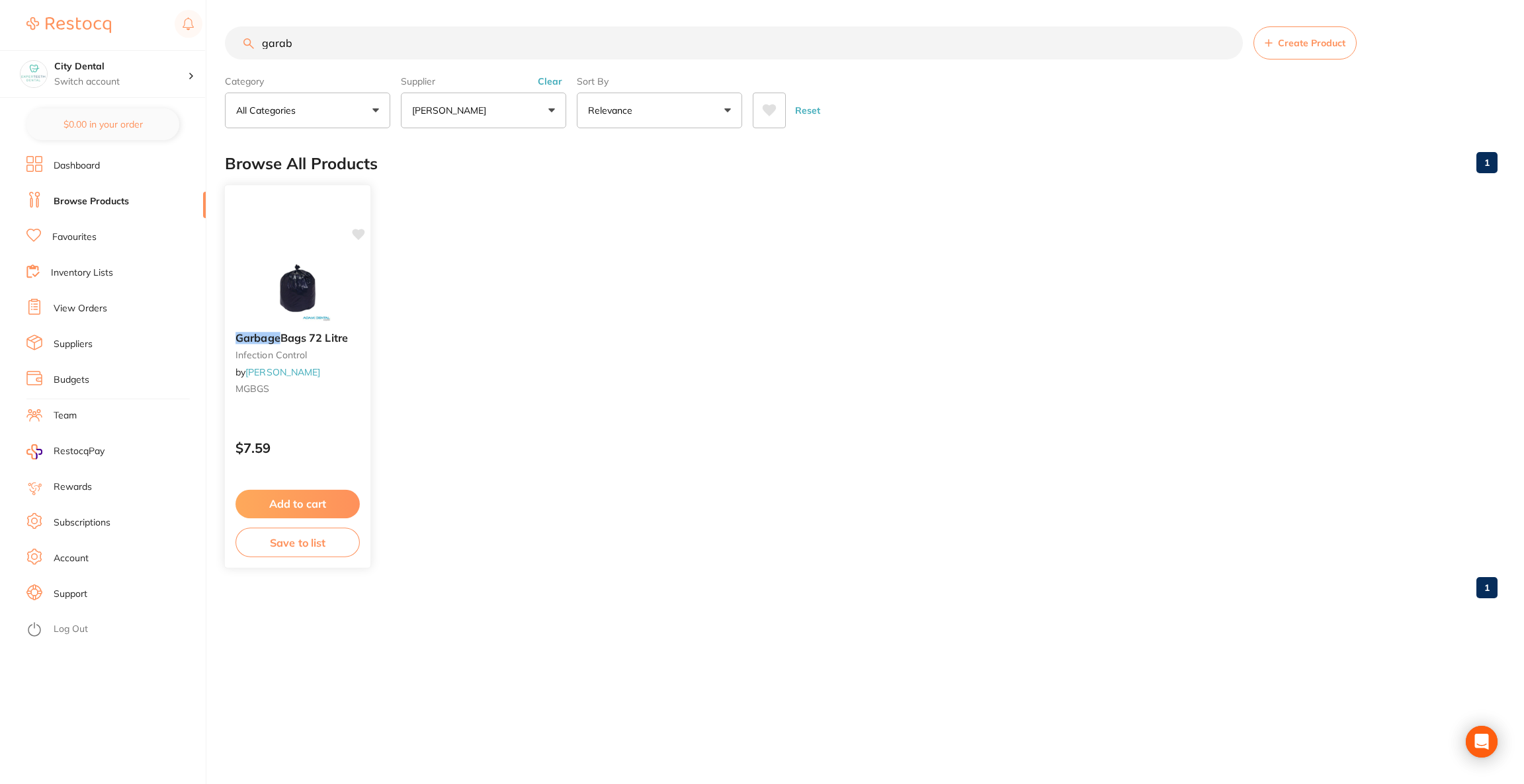
type input "garab"
click at [300, 273] on img at bounding box center [297, 288] width 87 height 67
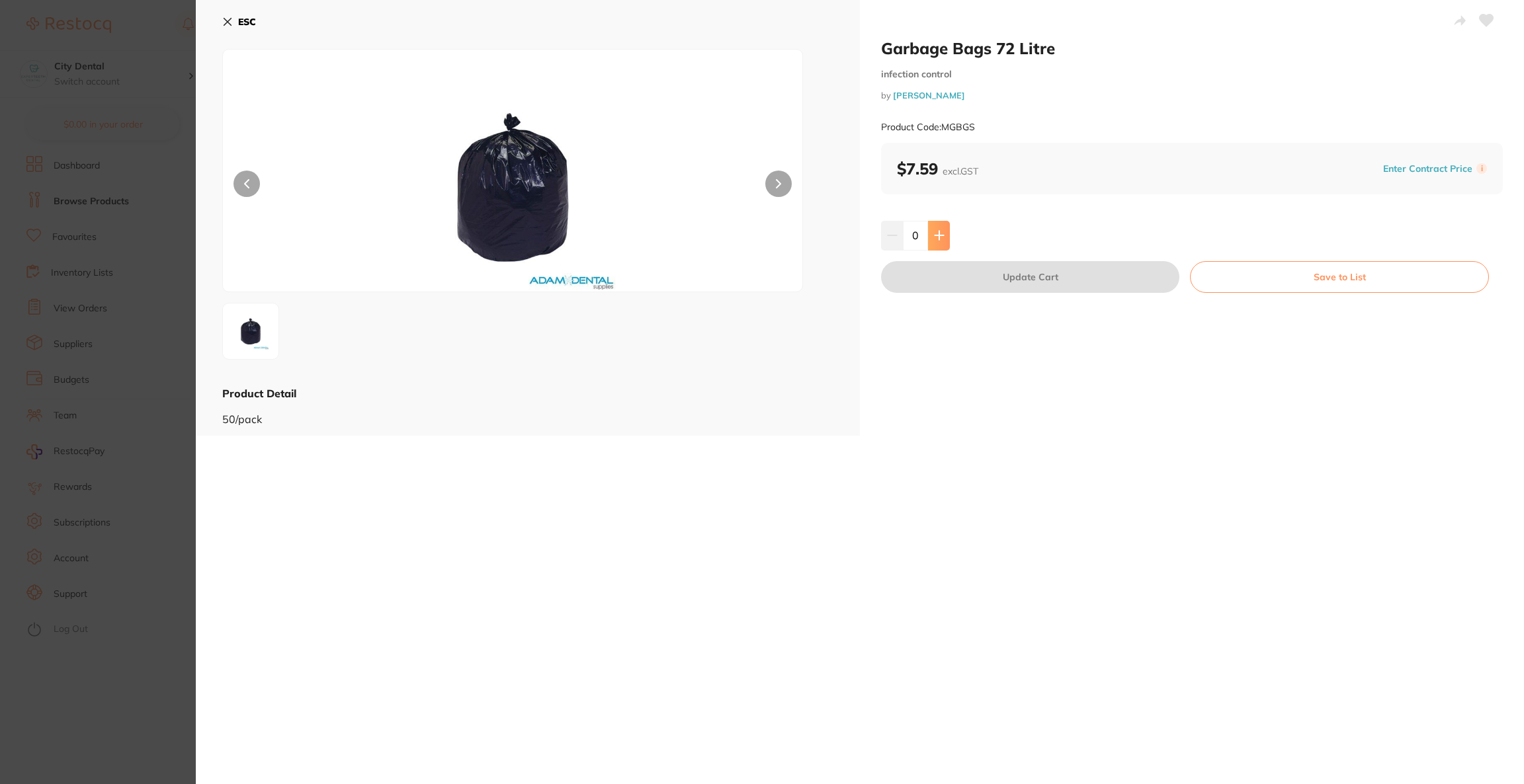
click at [933, 245] on button at bounding box center [939, 236] width 22 height 29
click at [934, 243] on button at bounding box center [939, 236] width 22 height 29
type input "3"
click at [949, 283] on button "Update Cart" at bounding box center [1030, 277] width 298 height 32
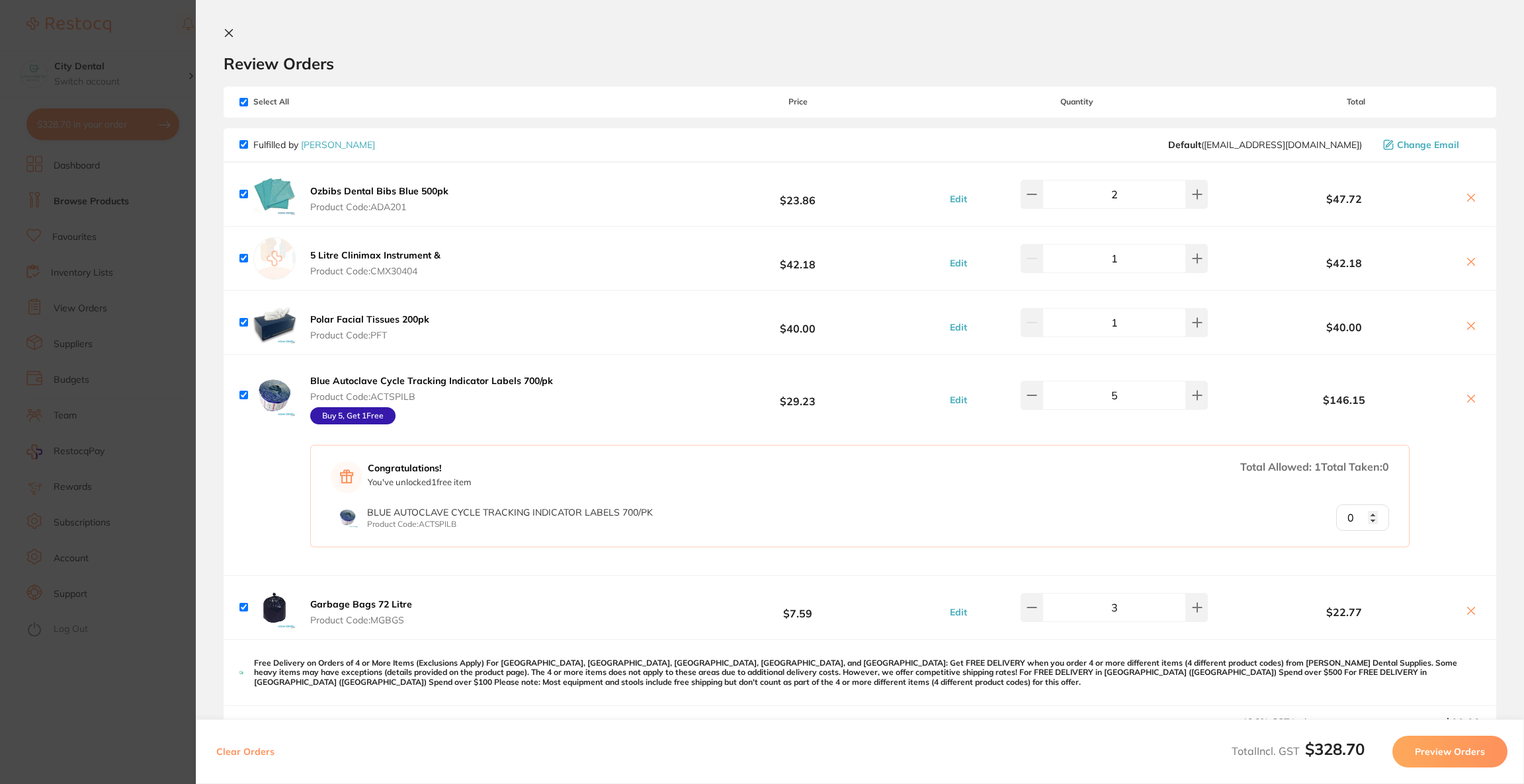
click at [120, 63] on section "Update RRP Set your pre negotiated price for this item. Item Agreed RRP (excl. …" at bounding box center [762, 392] width 1524 height 784
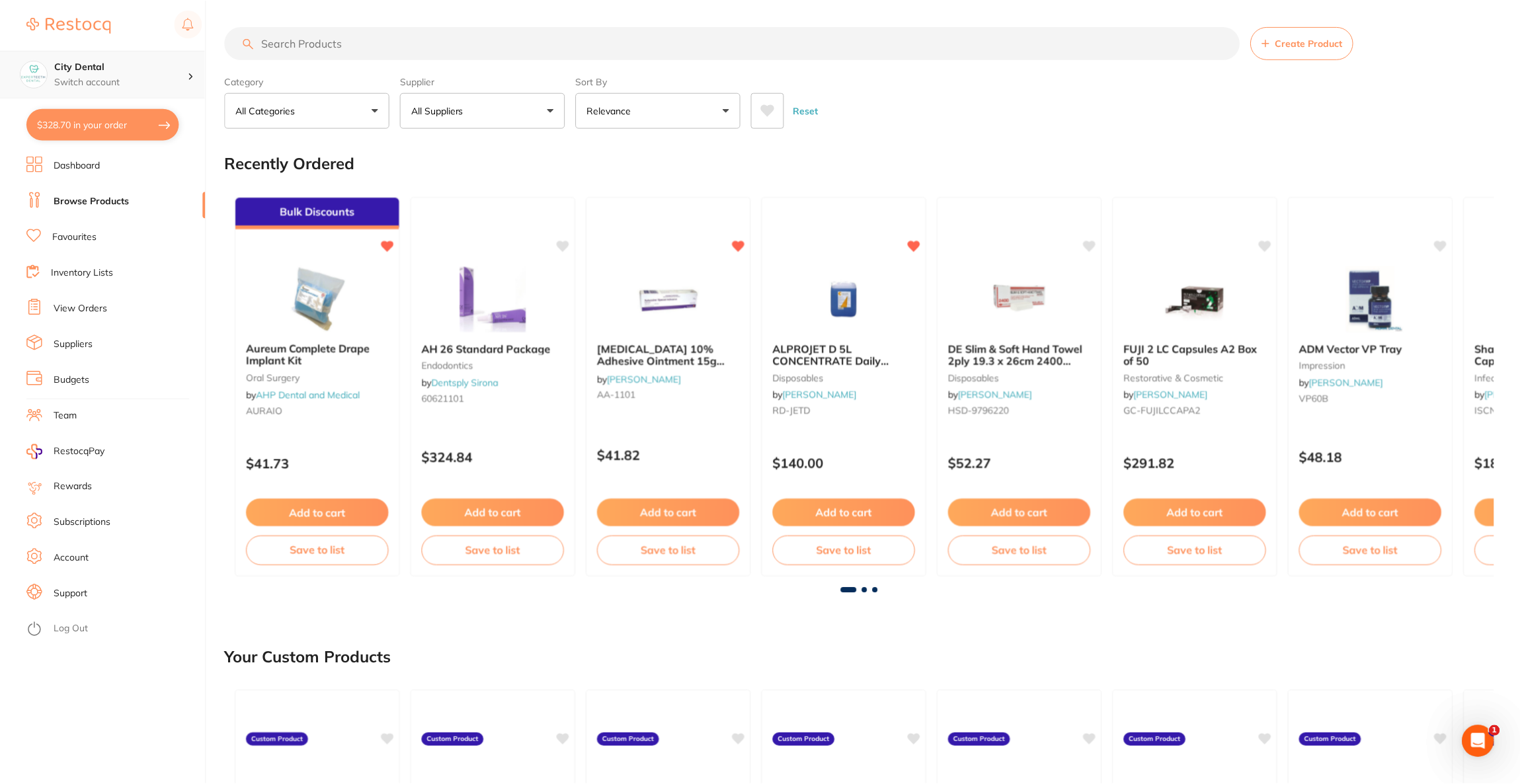
scroll to position [2, 0]
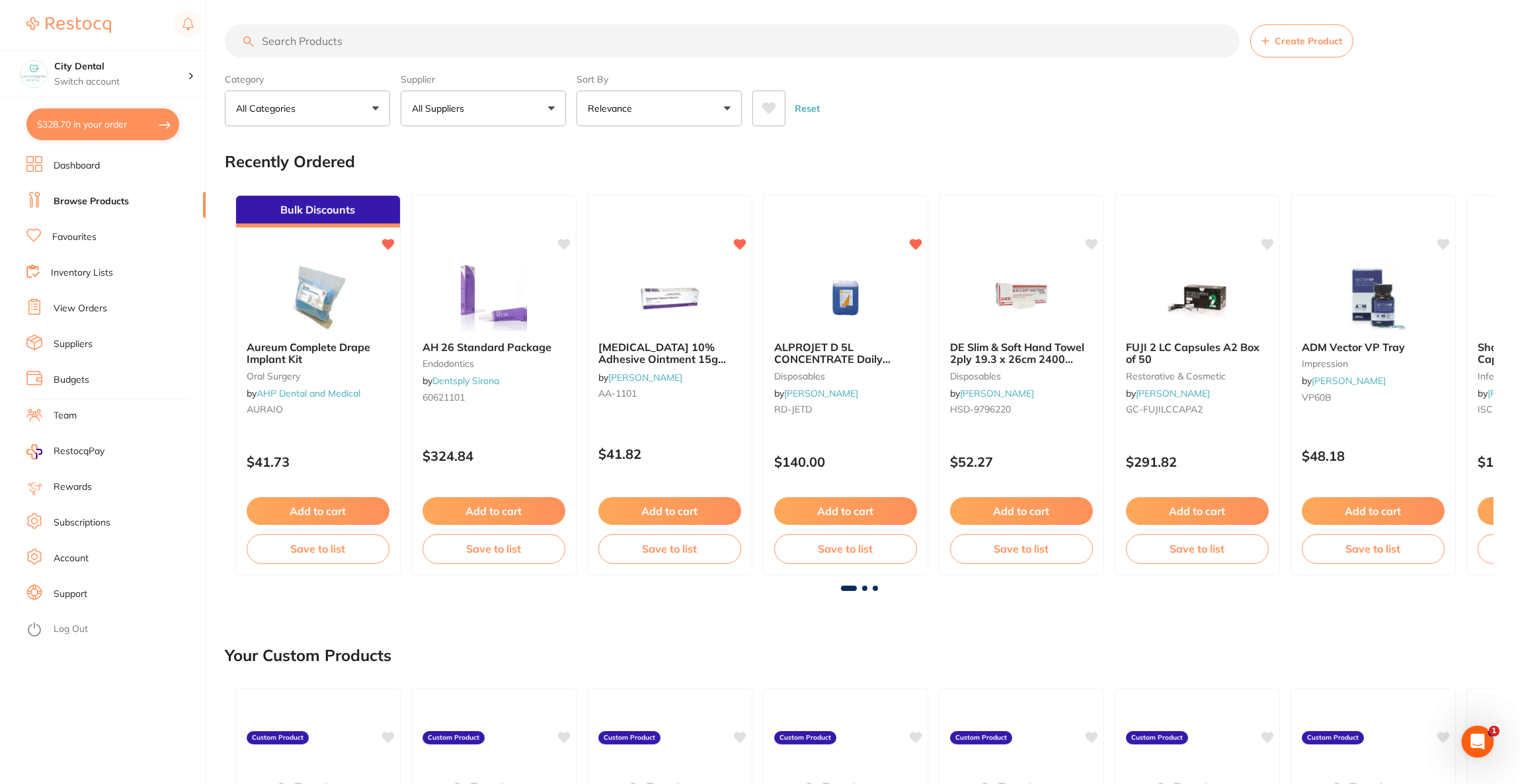
click at [271, 53] on input "search" at bounding box center [732, 41] width 1015 height 33
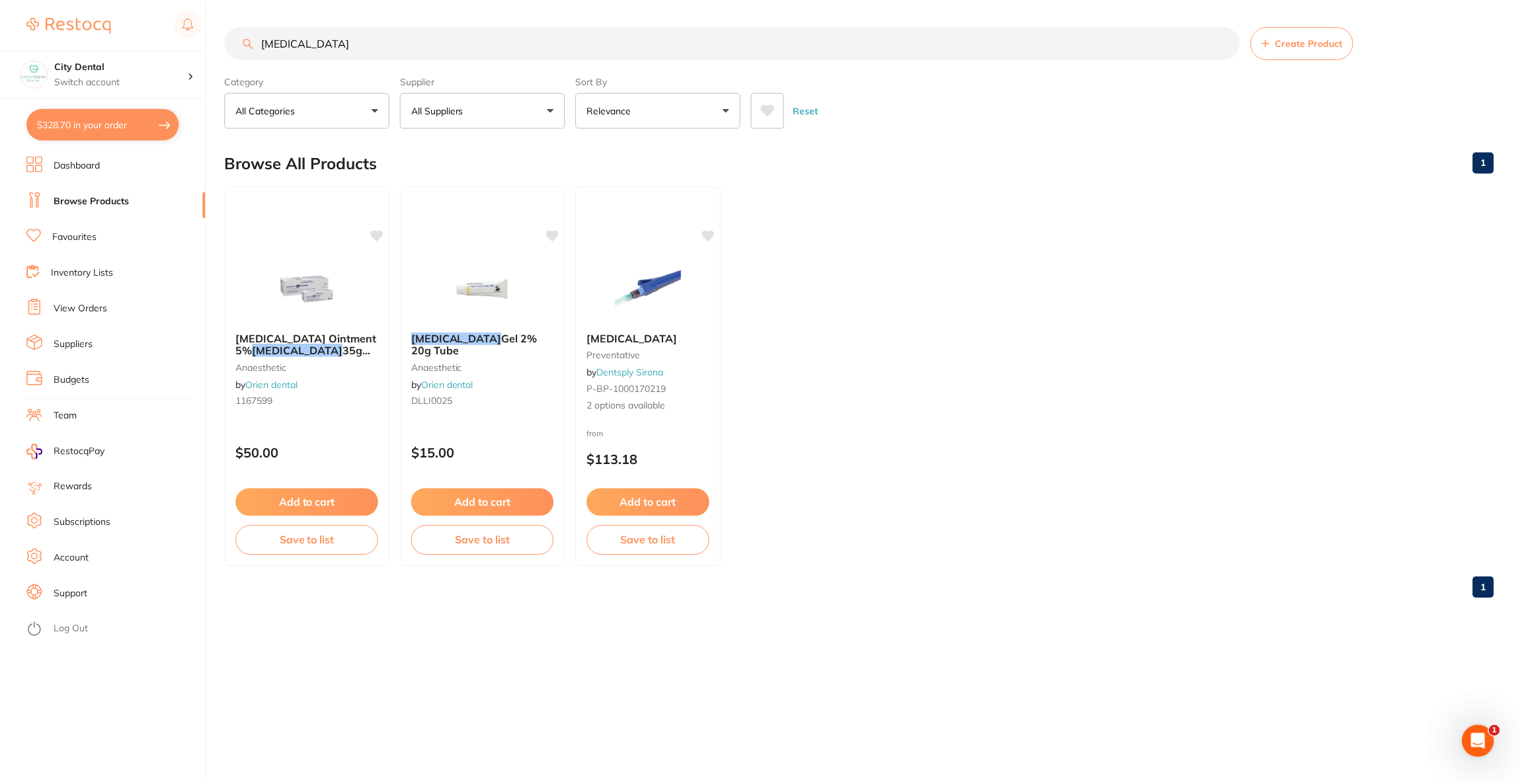
scroll to position [0, 0]
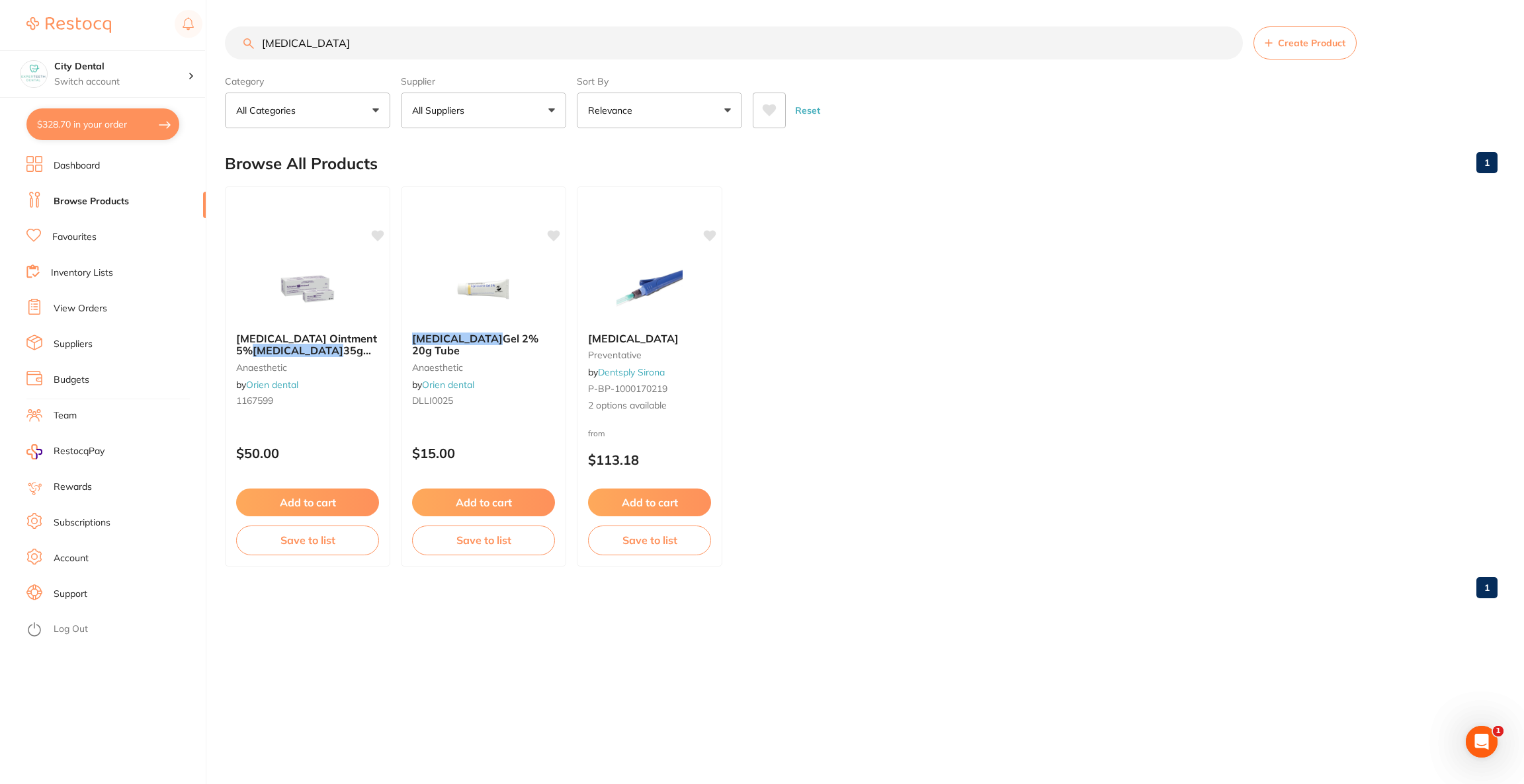
click at [514, 113] on button "All Suppliers" at bounding box center [483, 110] width 165 height 36
drag, startPoint x: 893, startPoint y: 236, endPoint x: 884, endPoint y: 233, distance: 9.5
click at [893, 237] on ul "Xylocaine Ointment 5% Lignocaine 35g Tube anaesthetic by Orien dental 1167599 $…" at bounding box center [861, 376] width 1273 height 380
click at [487, 113] on button "All Suppliers" at bounding box center [483, 110] width 165 height 36
click at [408, 48] on input "lignocaine" at bounding box center [734, 43] width 1018 height 33
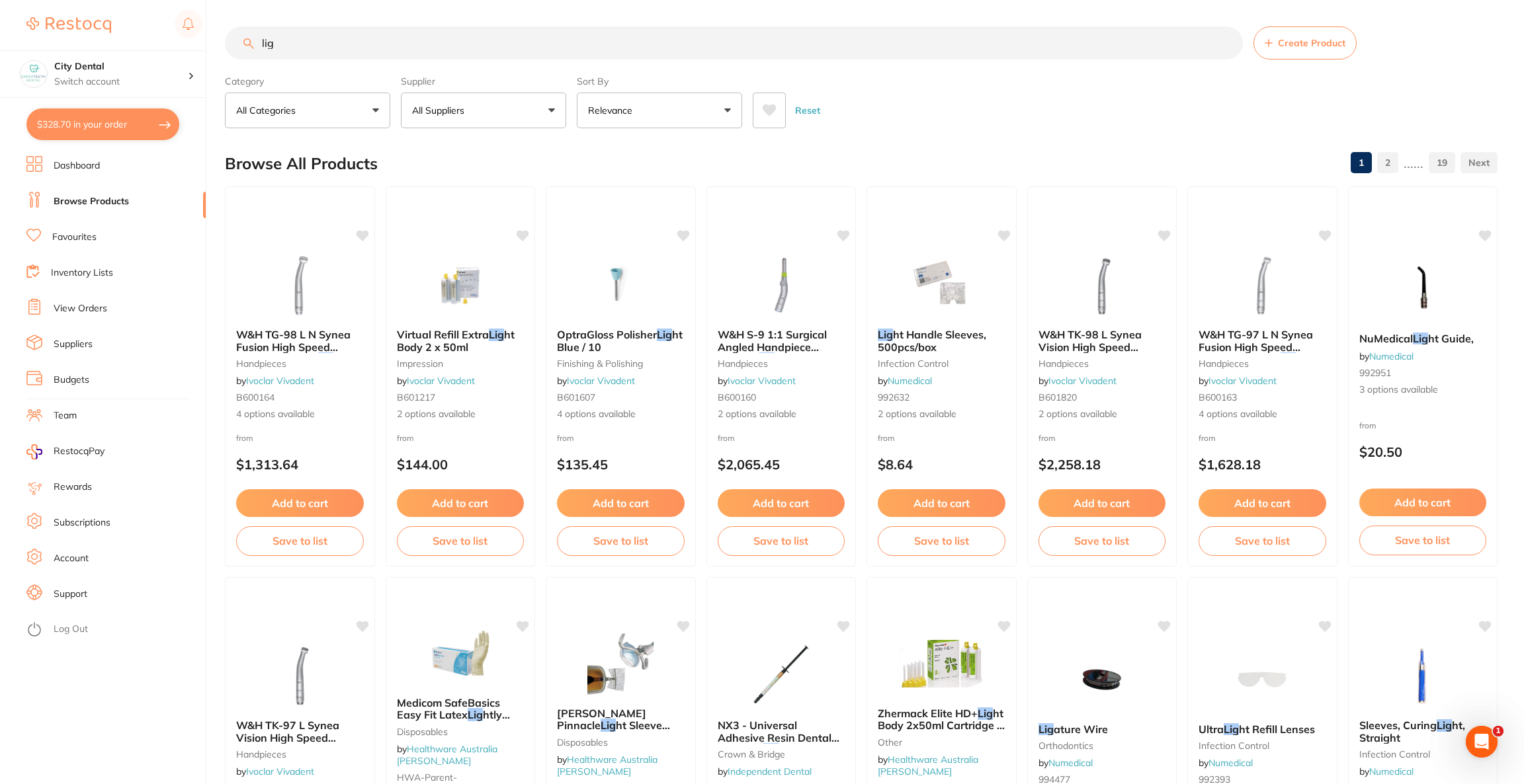
click at [486, 113] on button "All Suppliers" at bounding box center [483, 110] width 165 height 36
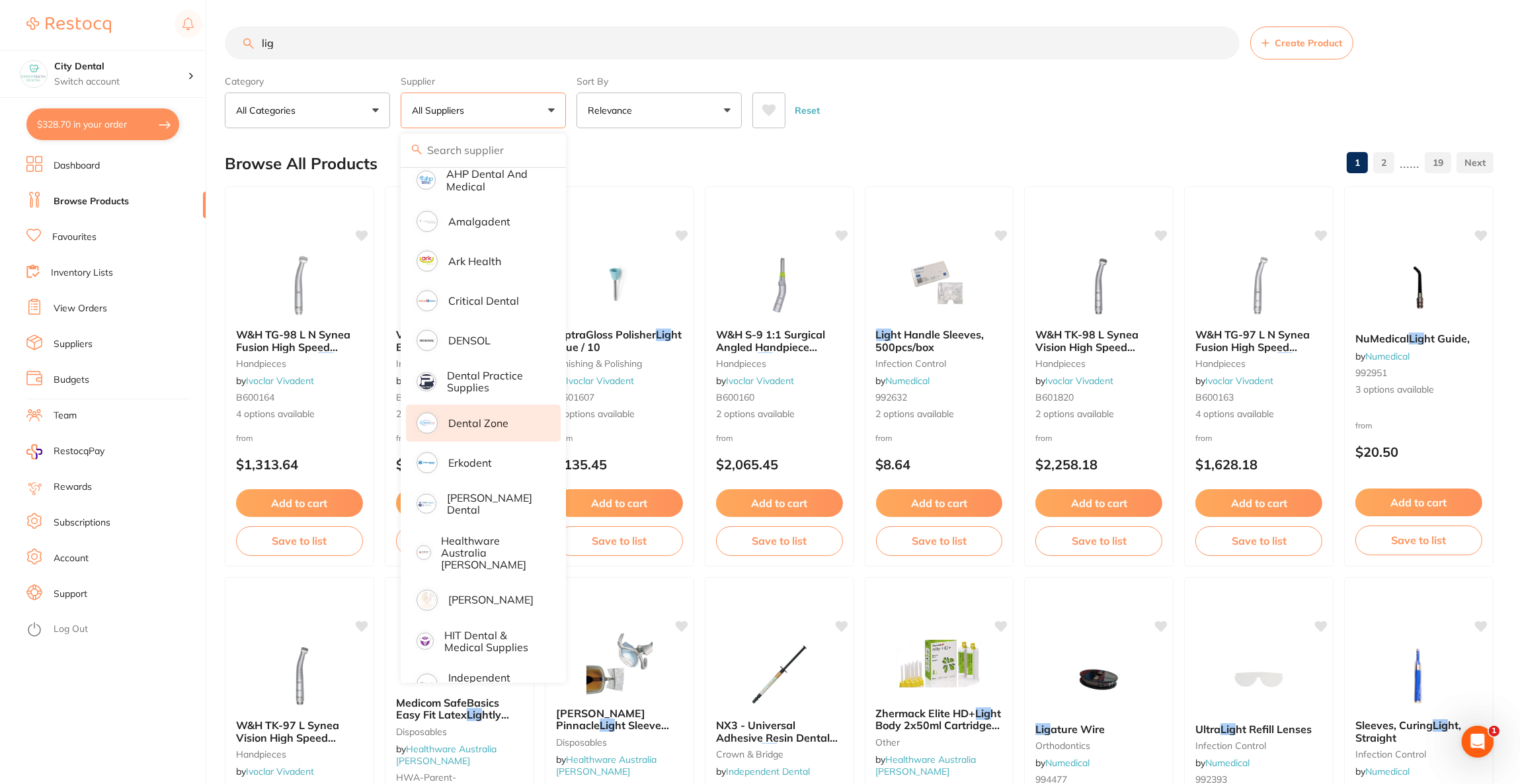
scroll to position [198, 0]
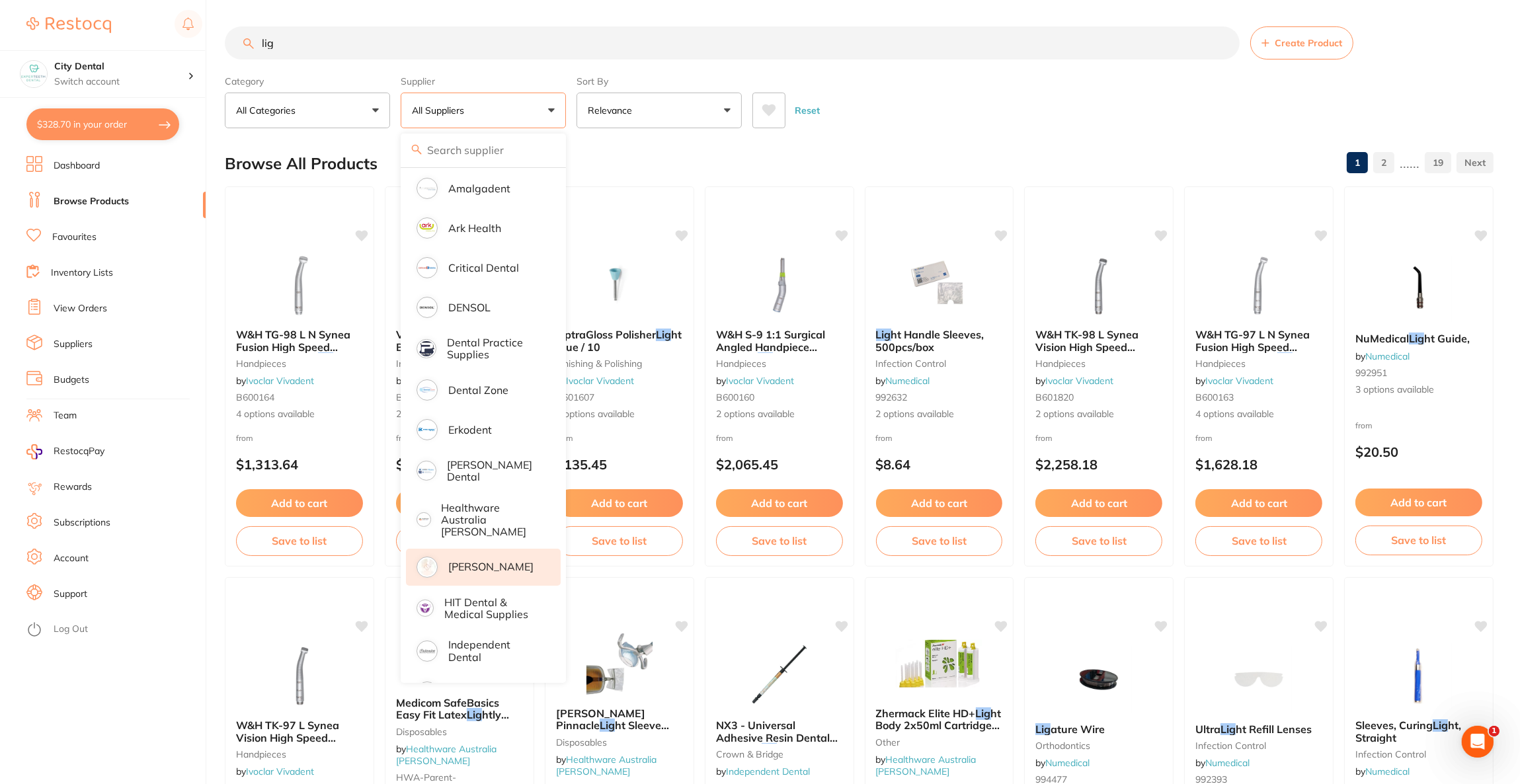
click at [489, 549] on li "[PERSON_NAME]" at bounding box center [483, 567] width 154 height 37
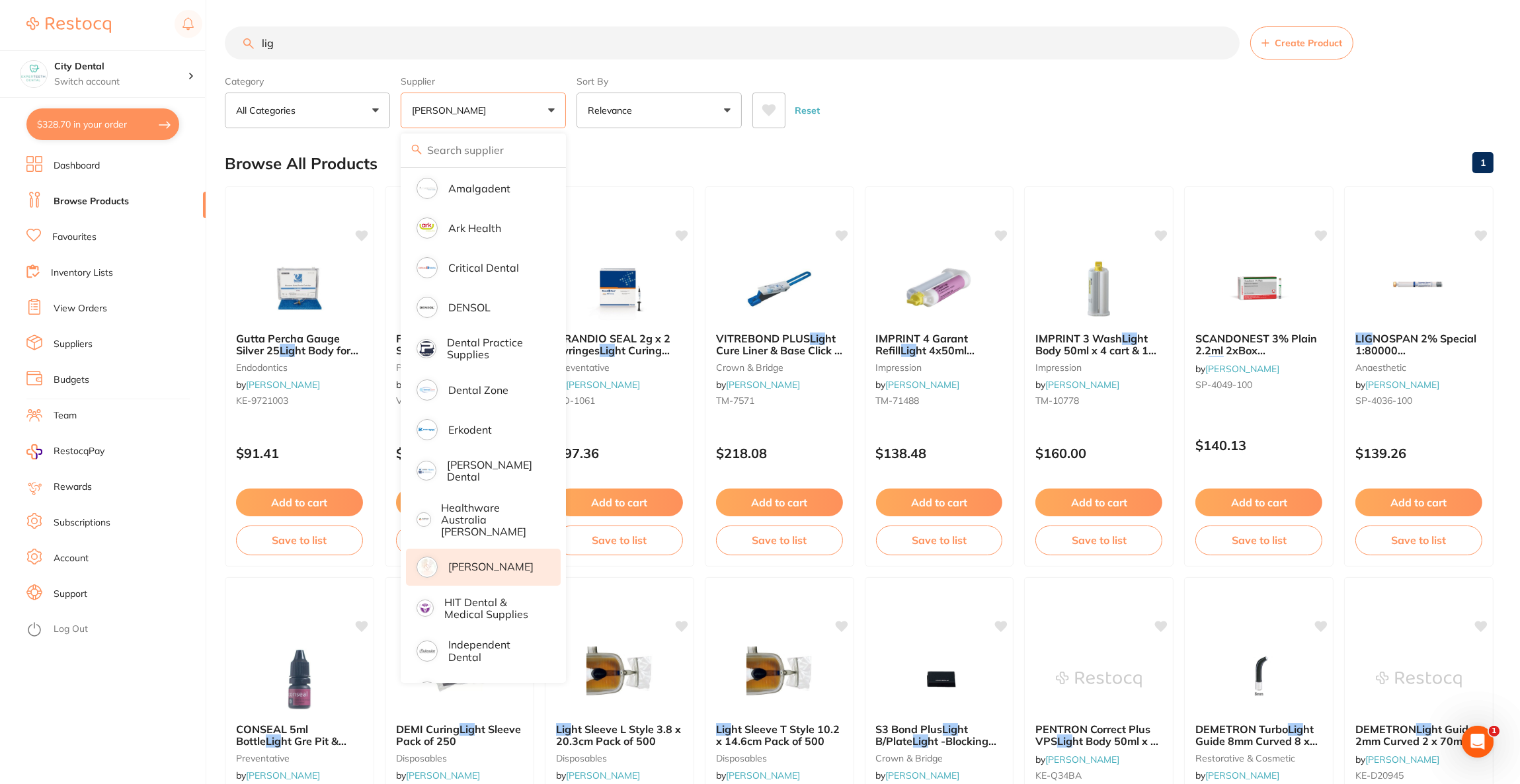
click at [903, 118] on div "Reset" at bounding box center [1118, 105] width 731 height 47
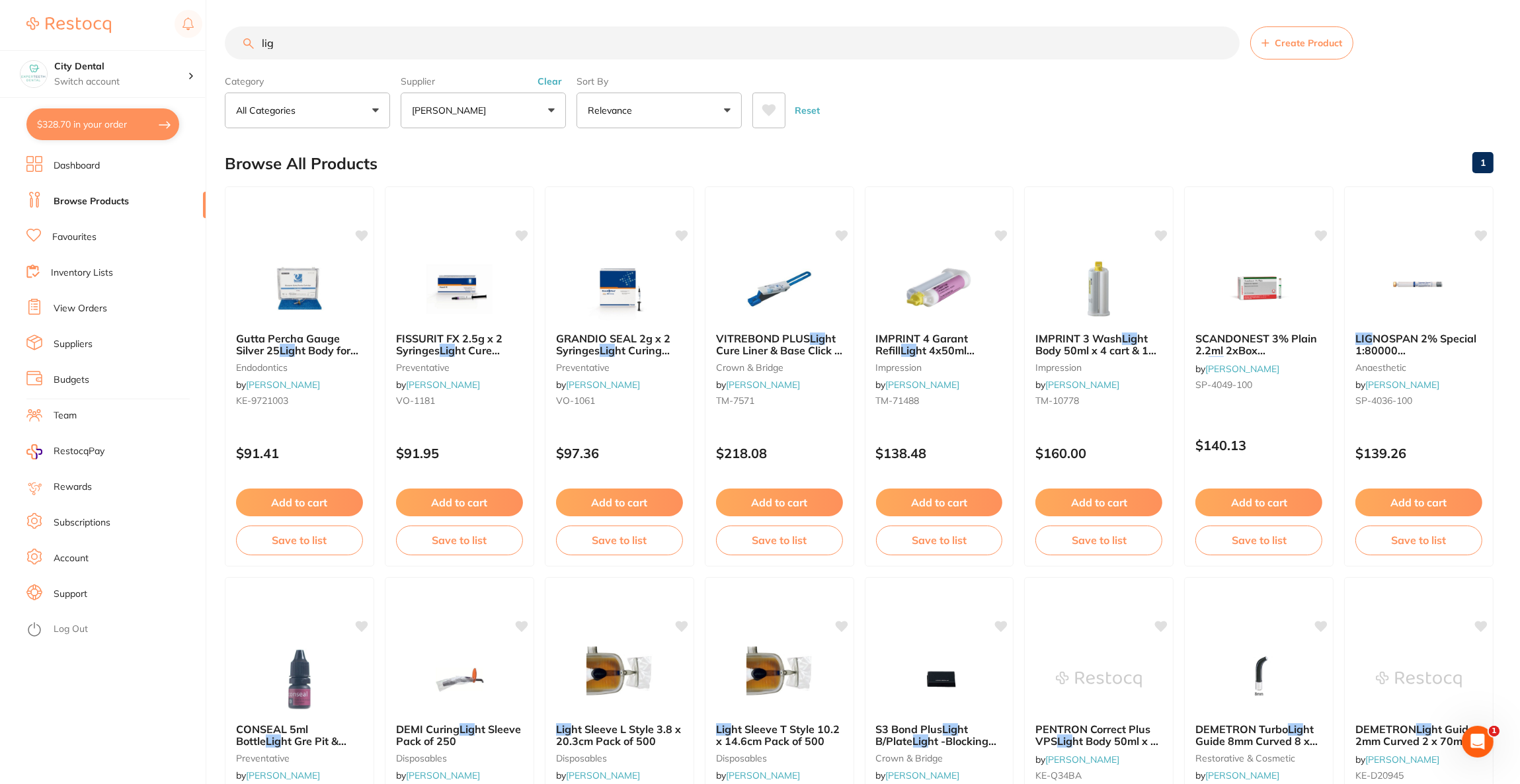
click at [310, 35] on input "lig" at bounding box center [732, 43] width 1015 height 33
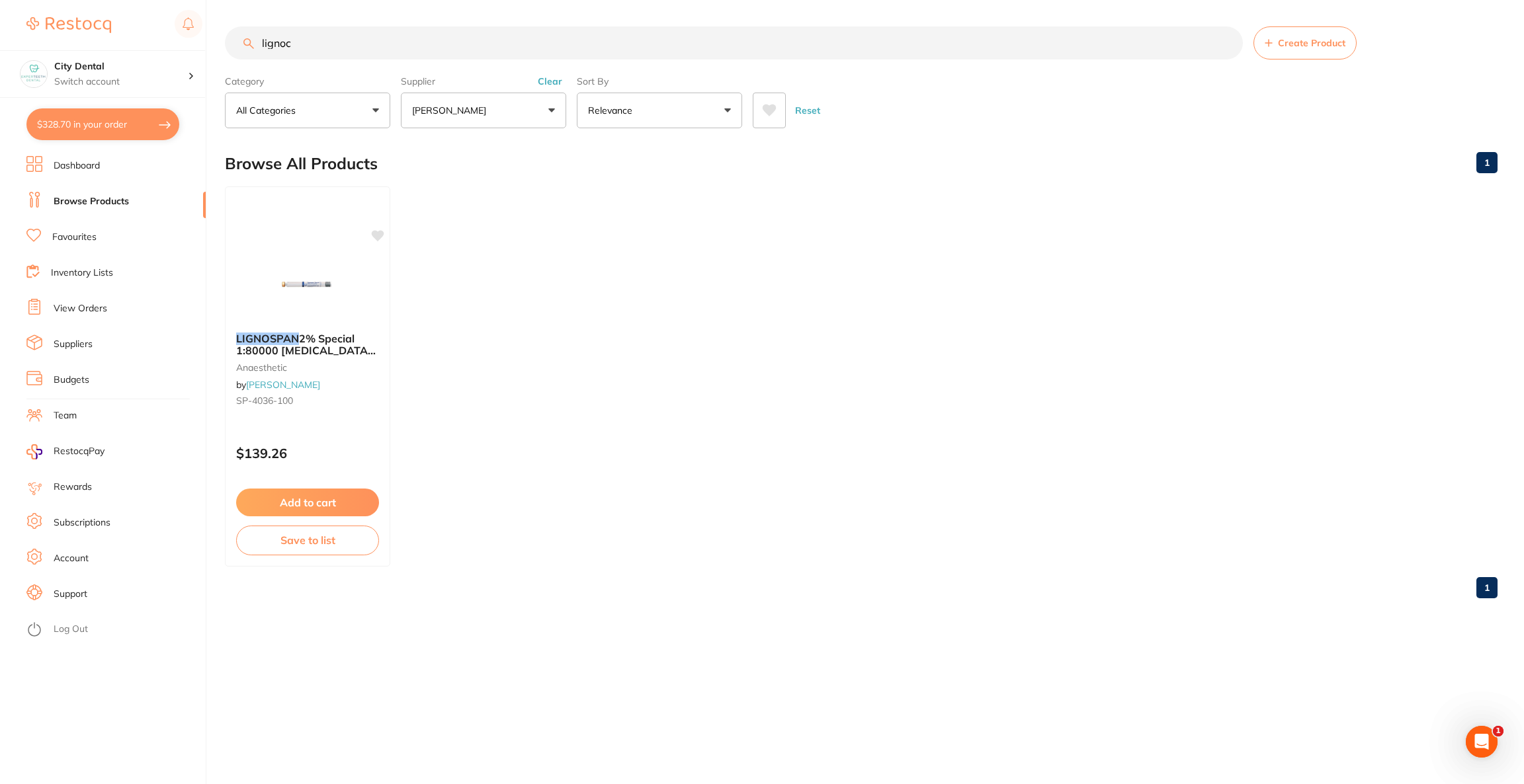
scroll to position [0, 0]
type input "lignoc"
click at [252, 283] on div at bounding box center [307, 288] width 165 height 67
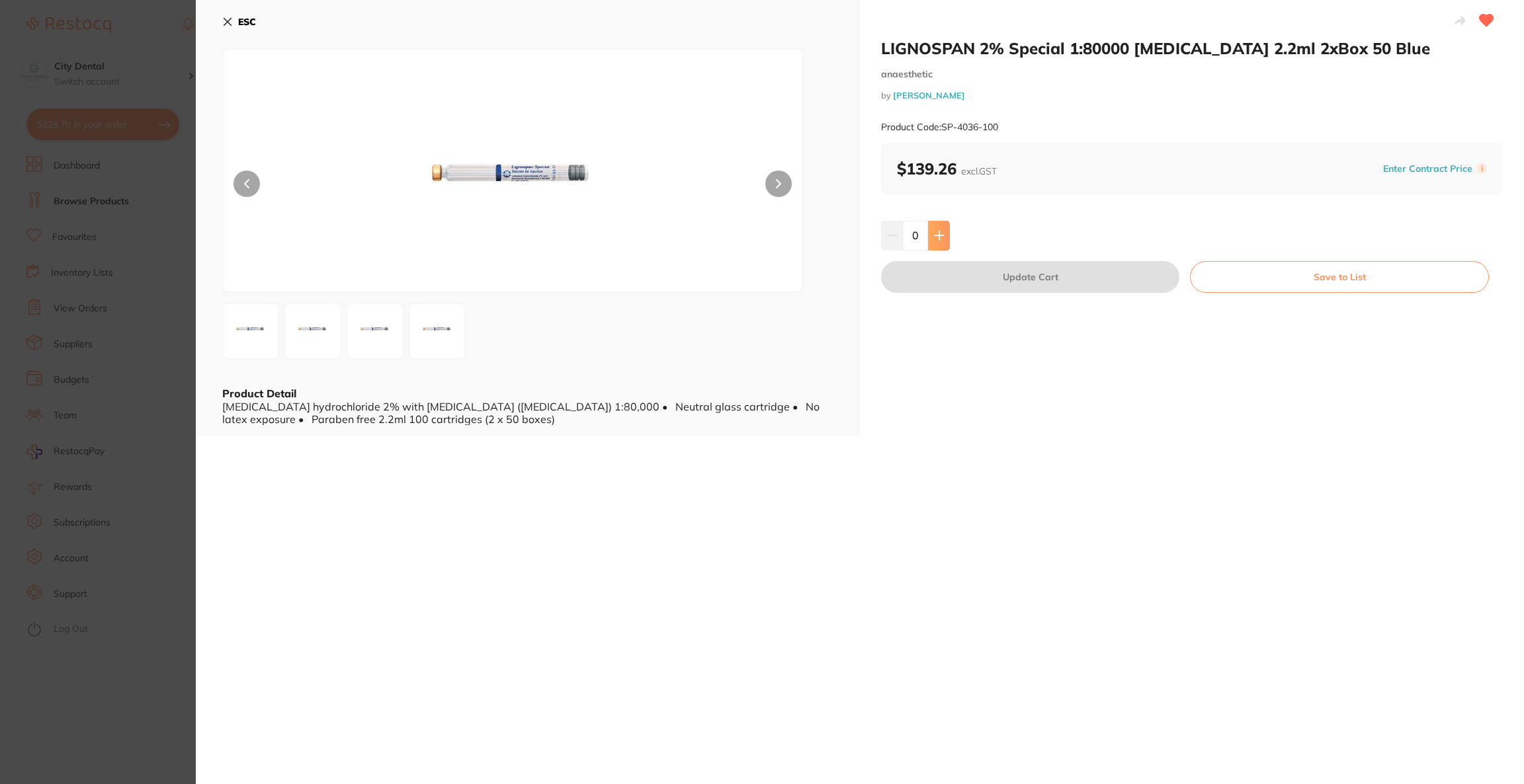
click at [943, 232] on button at bounding box center [939, 236] width 22 height 29
type input "1"
click at [967, 281] on button "Update Cart" at bounding box center [1030, 277] width 298 height 32
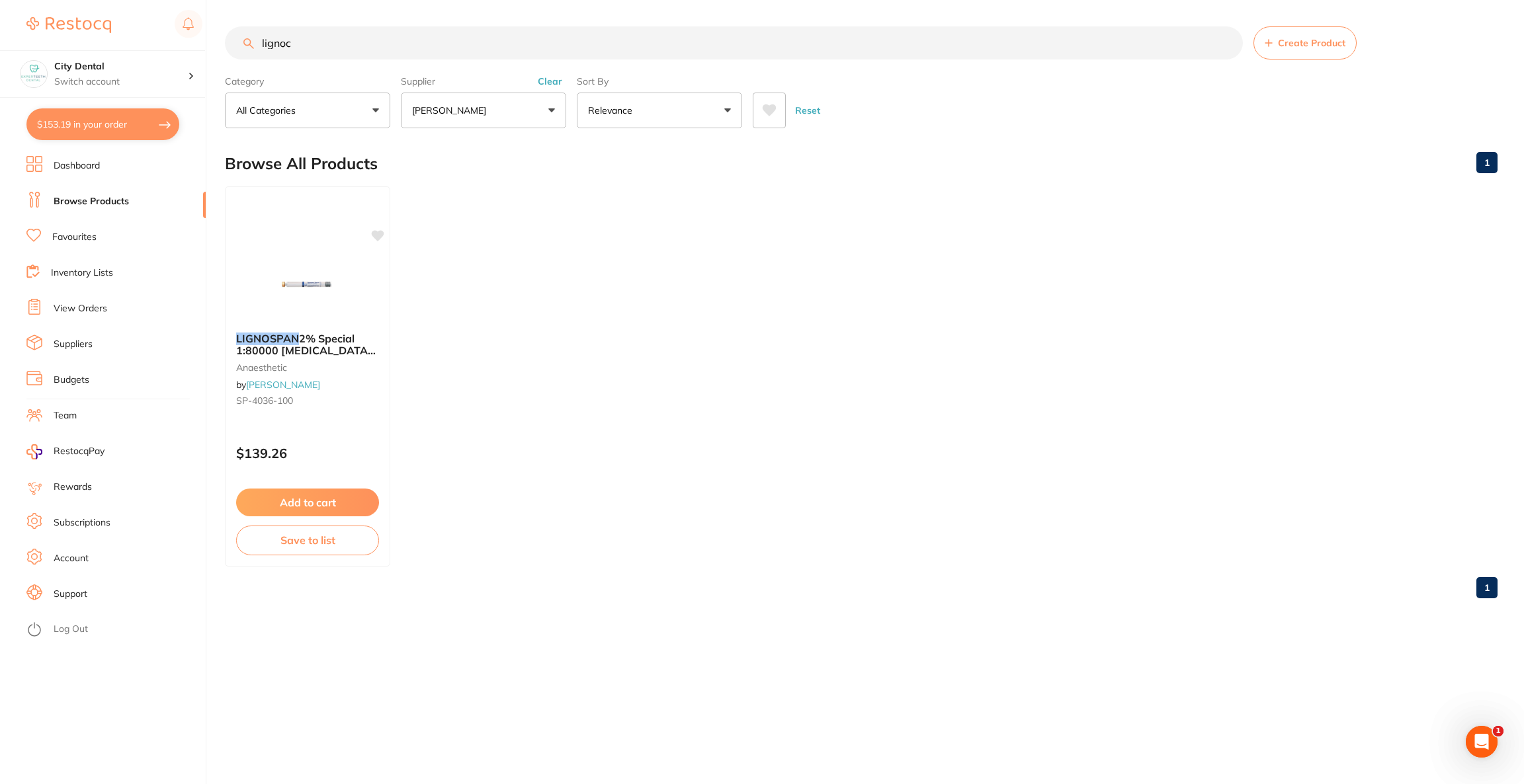
click at [94, 131] on button "$153.19 in your order" at bounding box center [102, 124] width 153 height 32
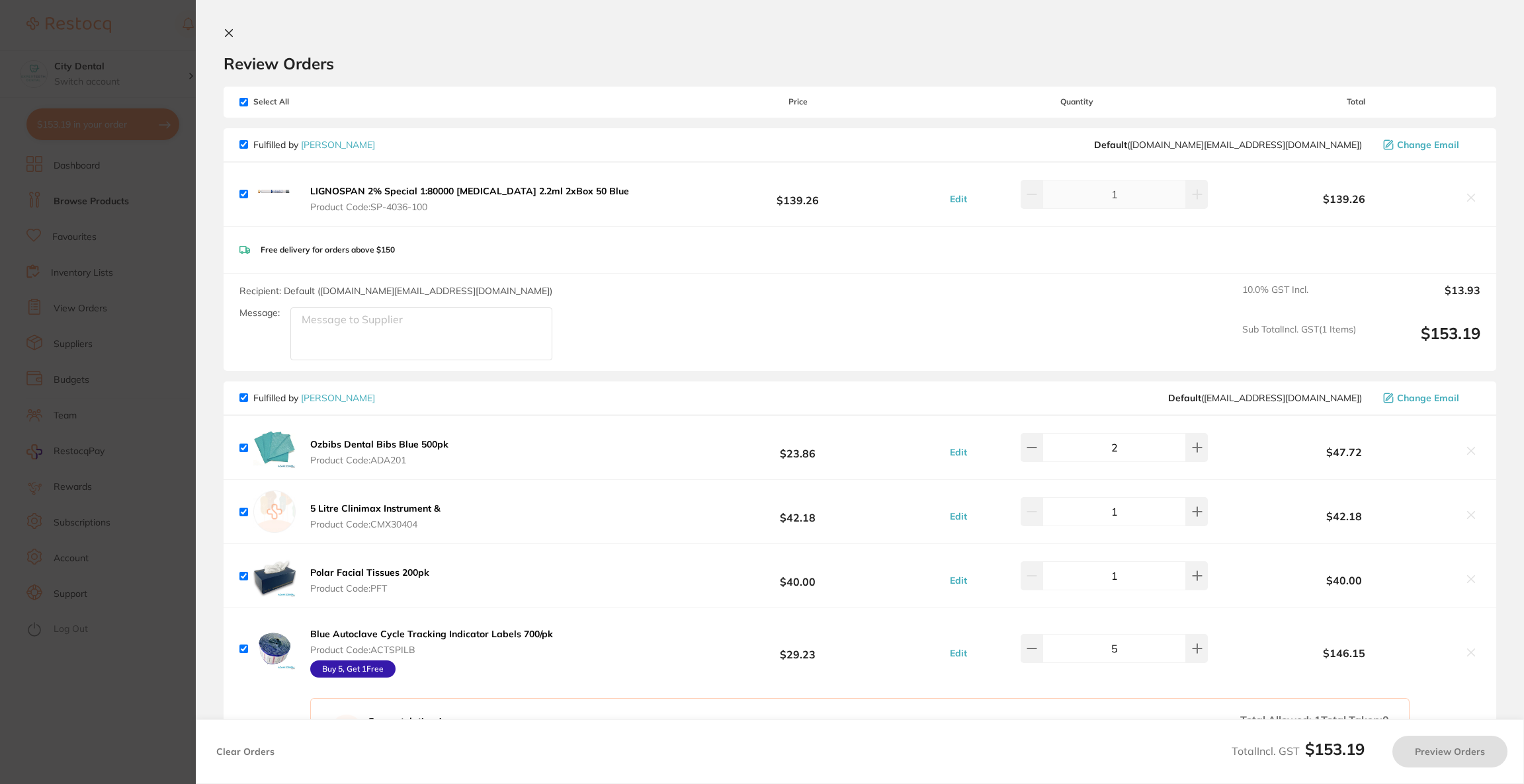
checkbox input "true"
click at [137, 63] on section "Update RRP Set your pre negotiated price for this item. Item Agreed RRP (excl. …" at bounding box center [762, 392] width 1524 height 784
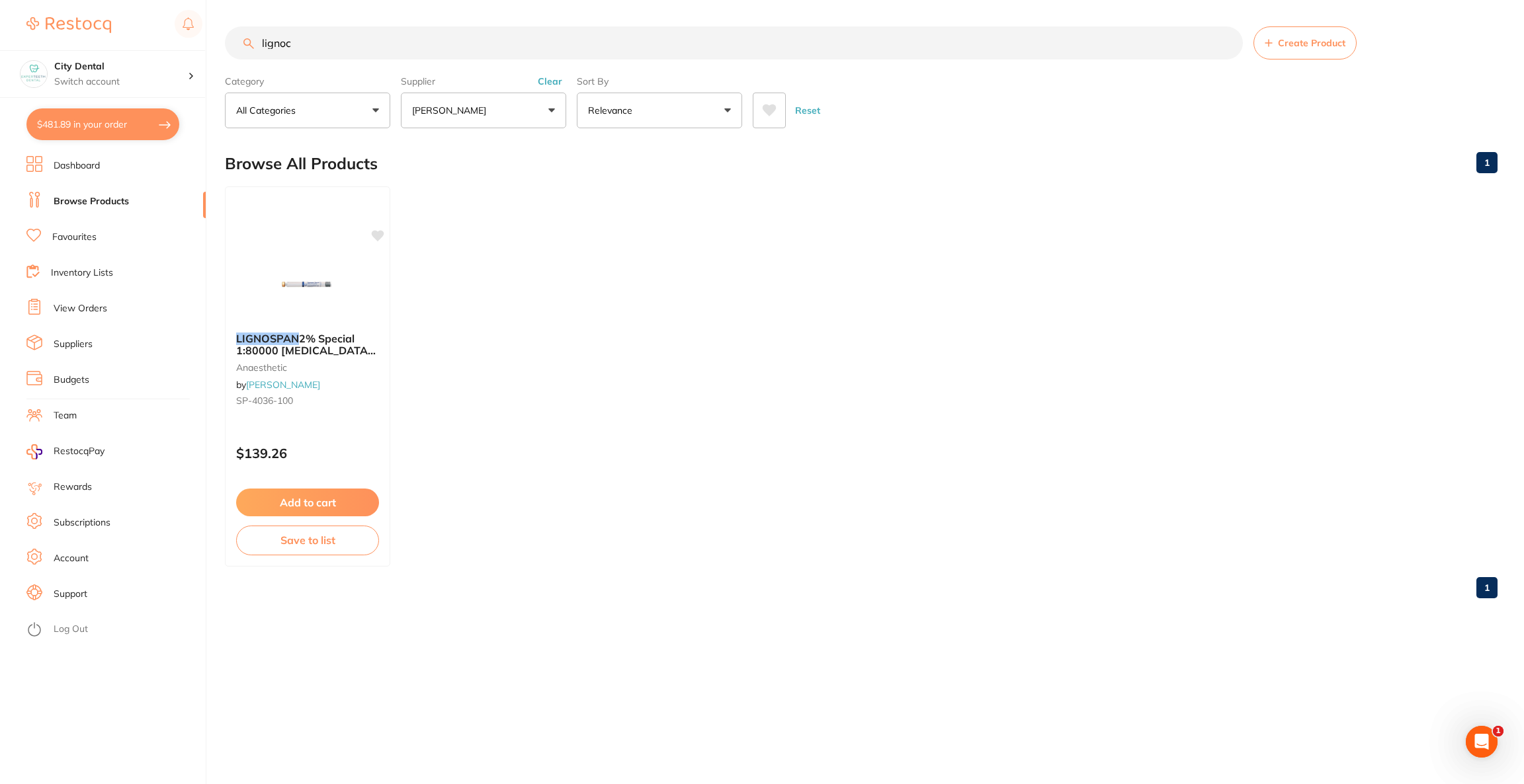
drag, startPoint x: 351, startPoint y: 49, endPoint x: 224, endPoint y: 48, distance: 127.0
click at [225, 48] on div "lignoc Create Product" at bounding box center [861, 43] width 1273 height 33
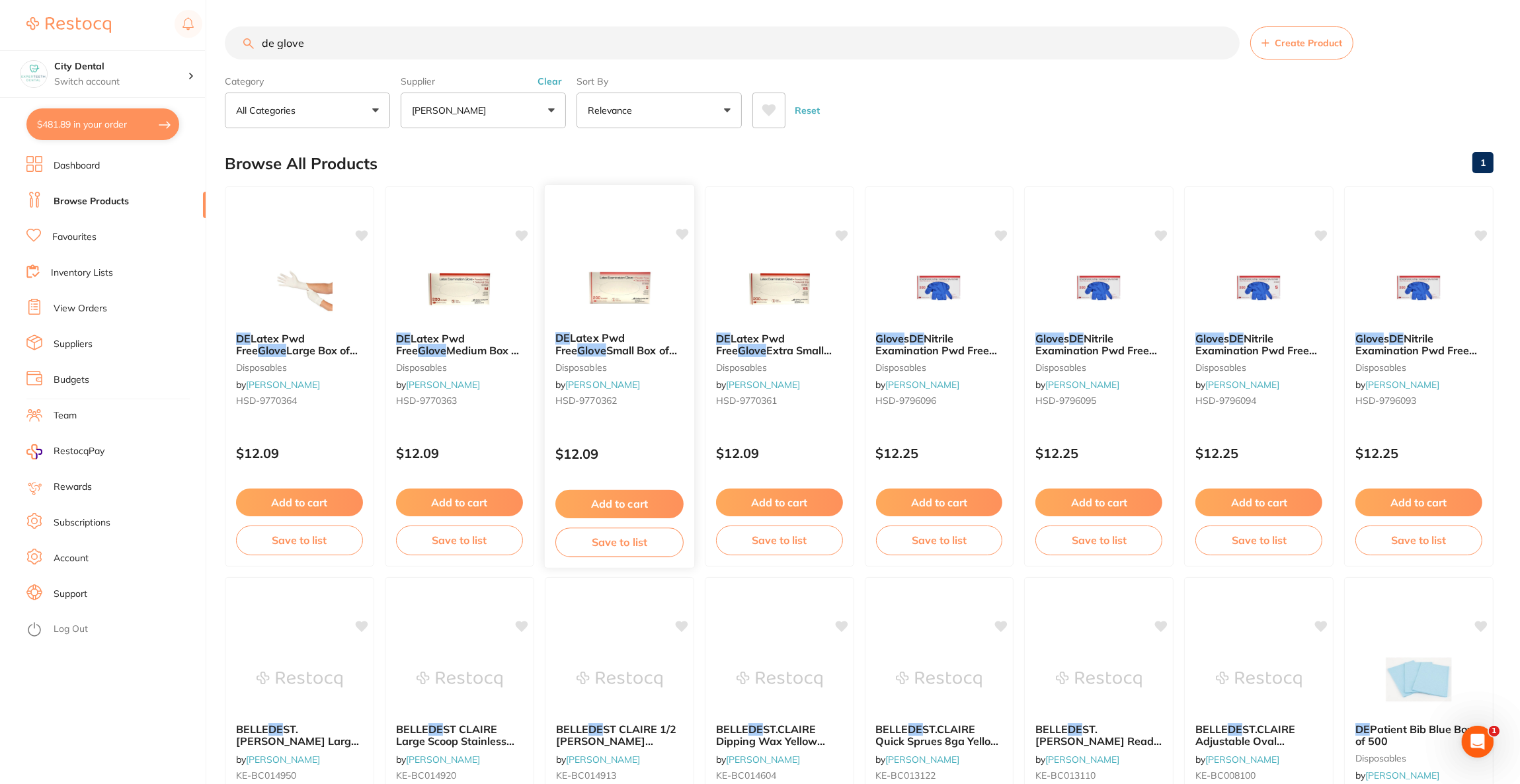
type input "de glove"
click at [601, 313] on img at bounding box center [619, 288] width 87 height 67
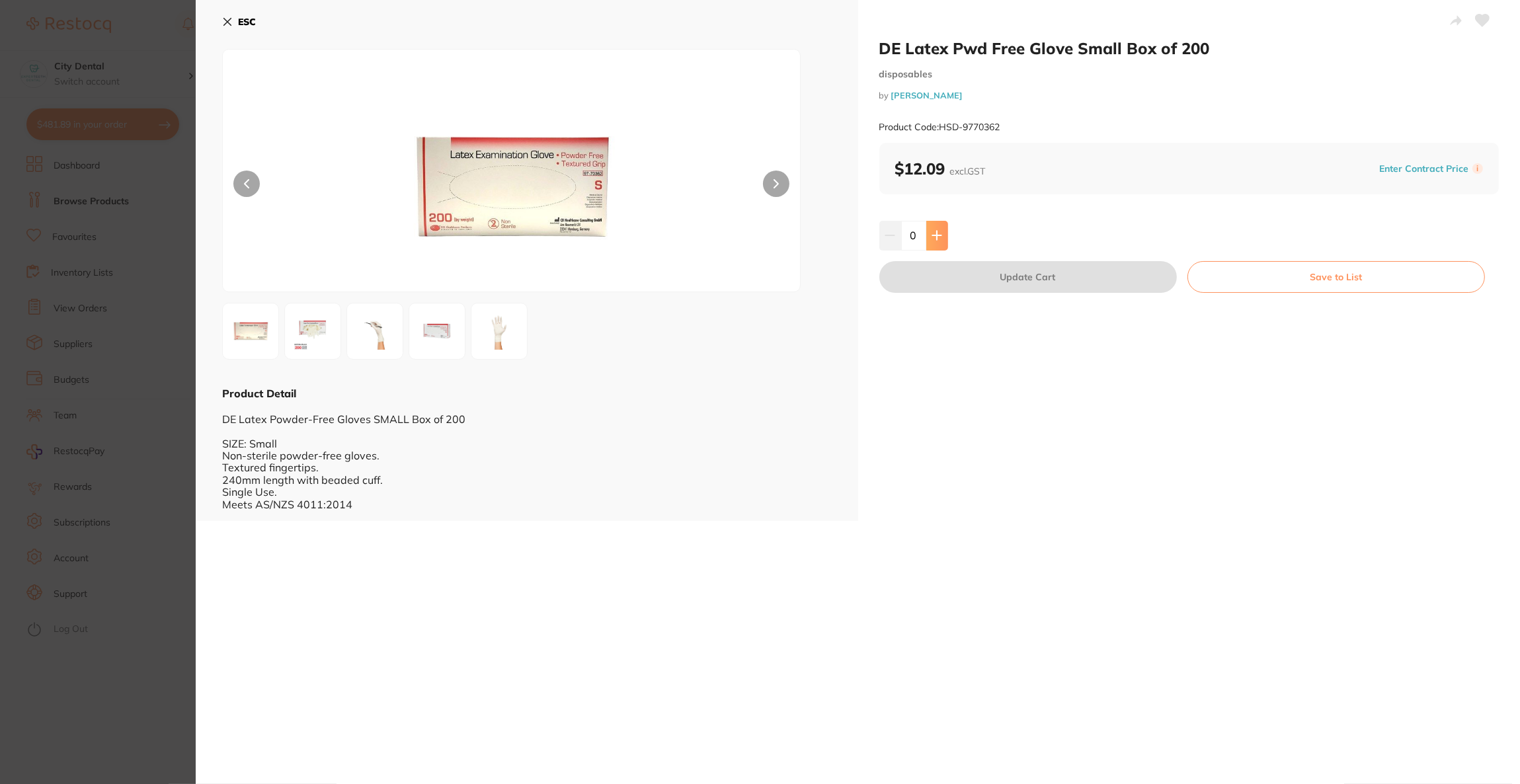
click at [939, 234] on icon at bounding box center [937, 236] width 11 height 11
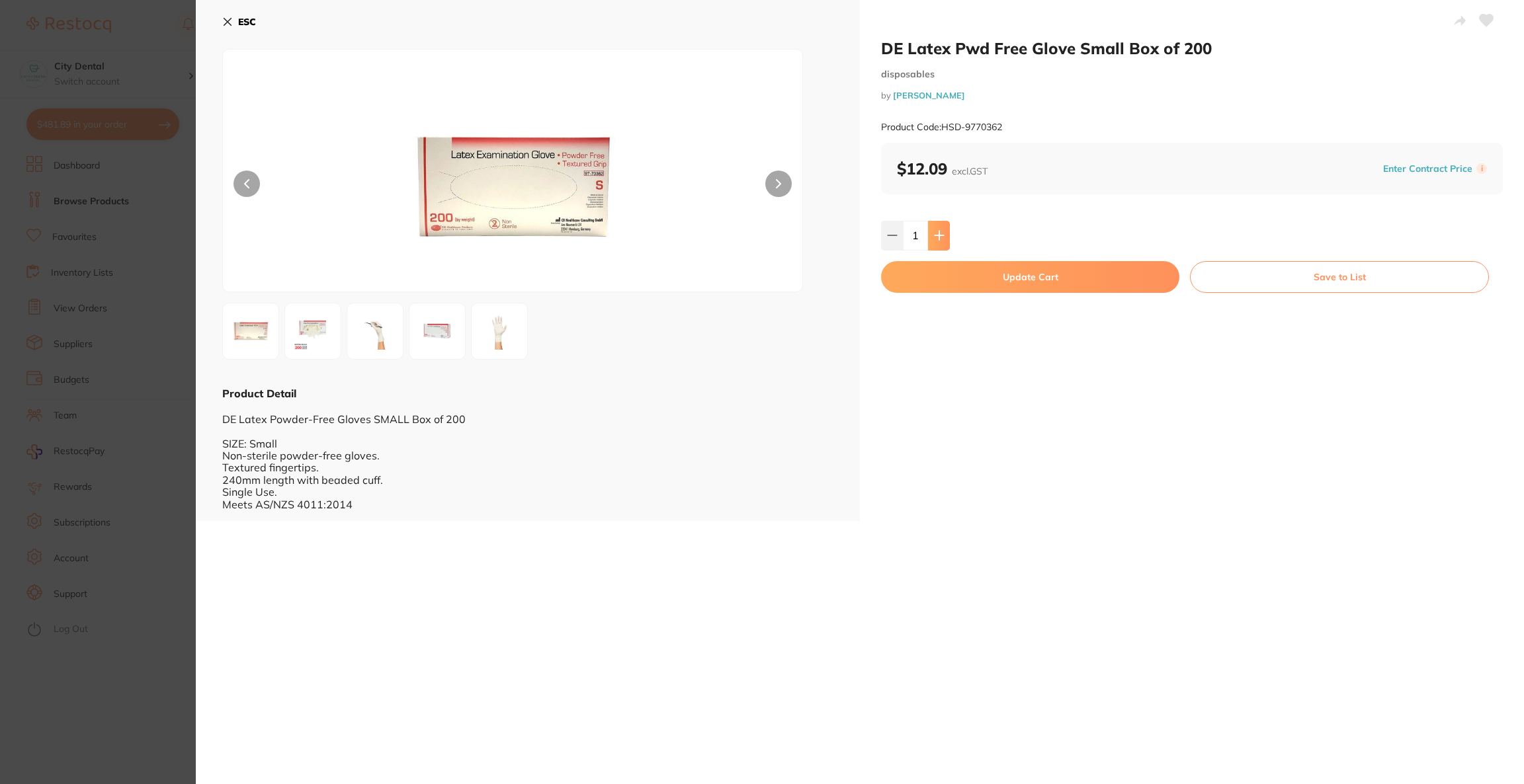
click at [939, 234] on icon at bounding box center [940, 236] width 11 height 11
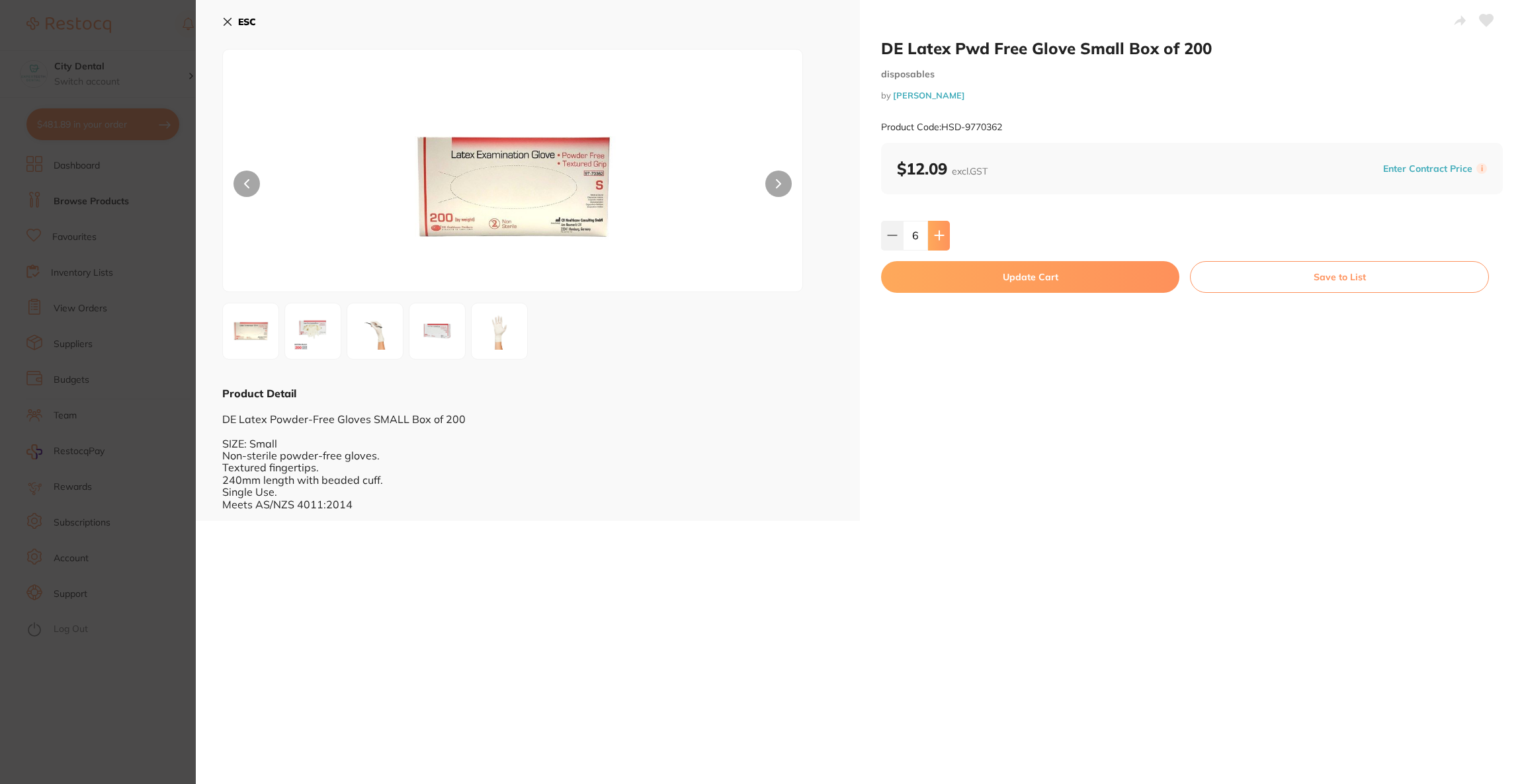
click at [939, 234] on icon at bounding box center [940, 236] width 11 height 11
type input "10"
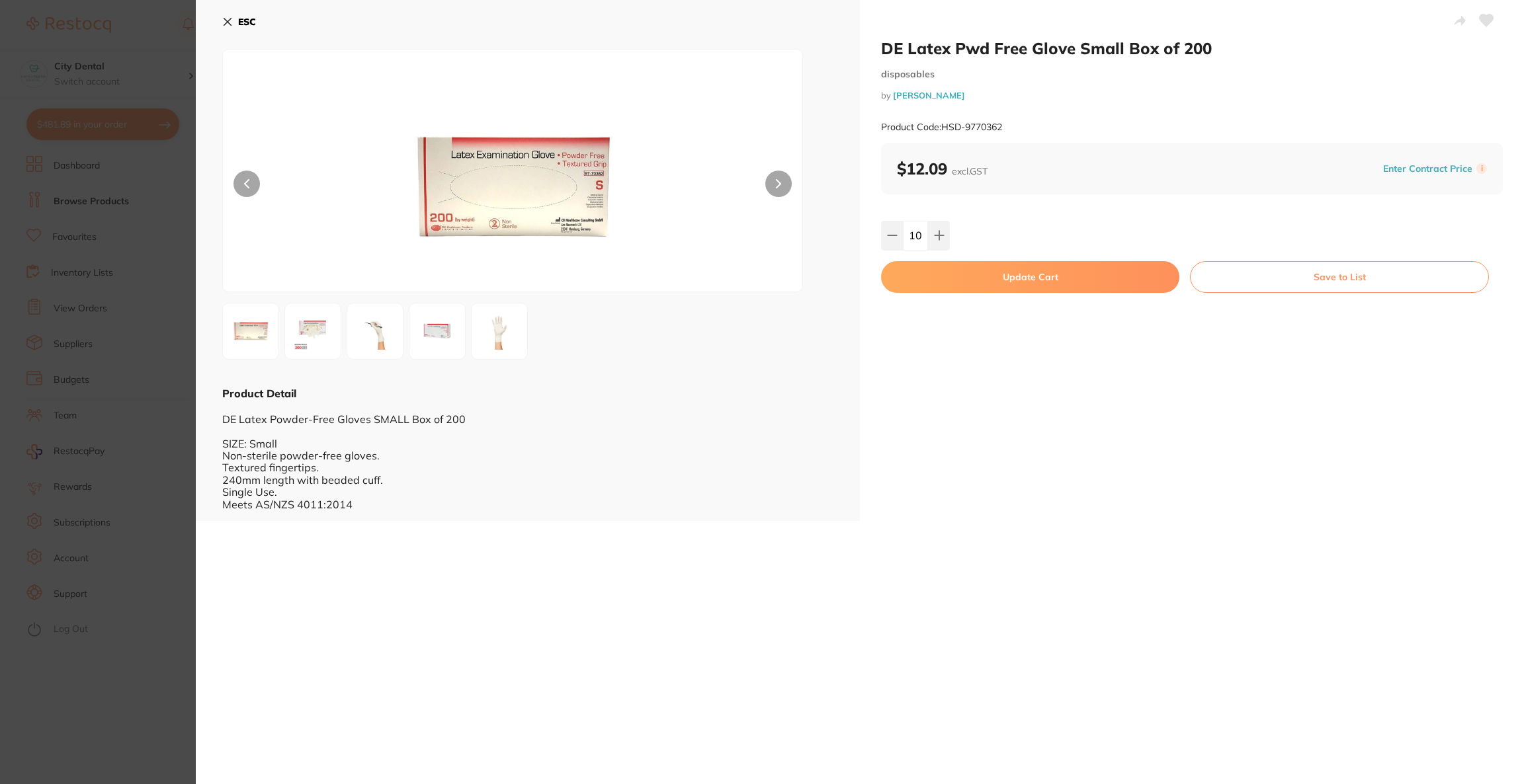
click at [959, 281] on button "Update Cart" at bounding box center [1030, 277] width 298 height 32
checkbox input "false"
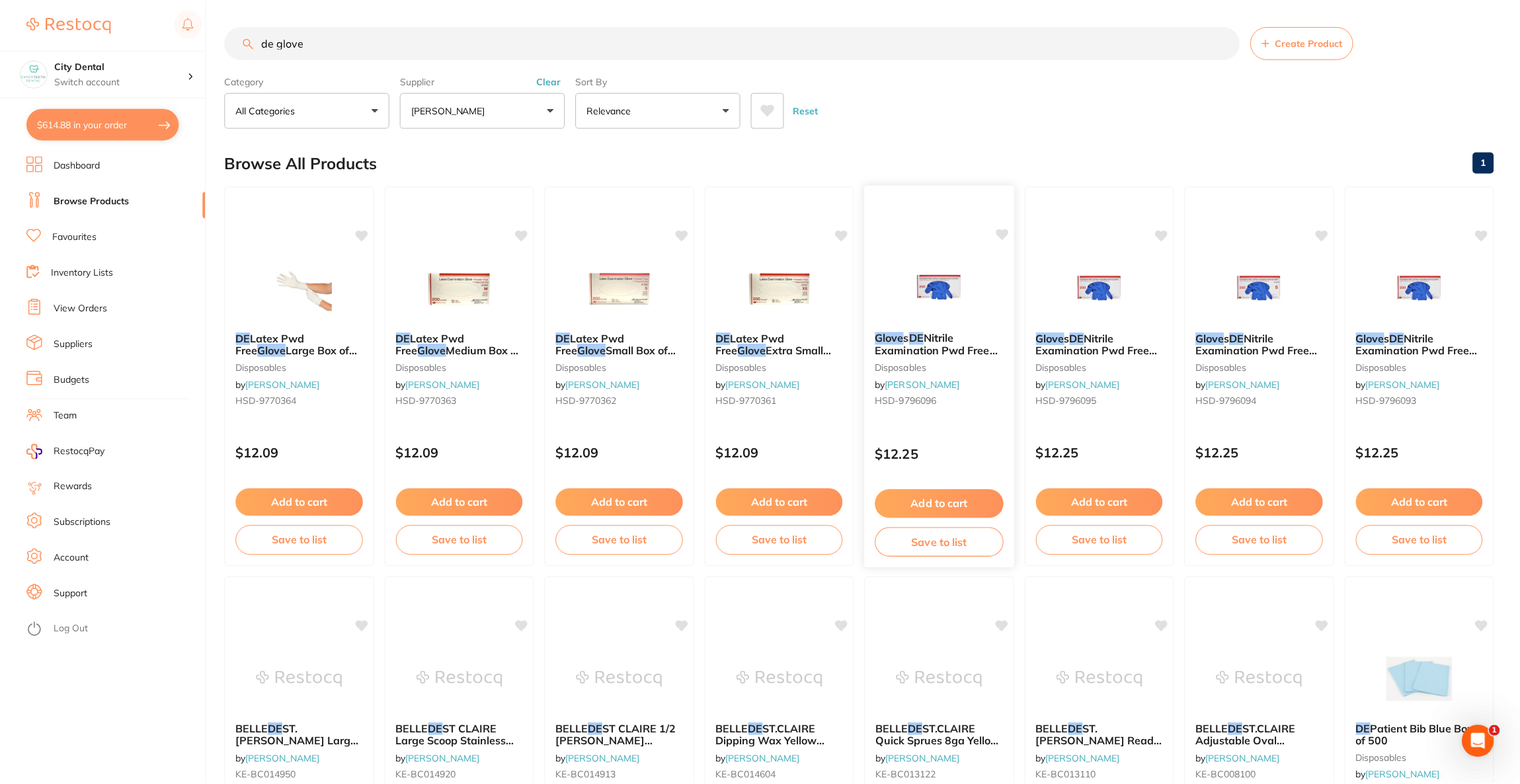
scroll to position [2, 0]
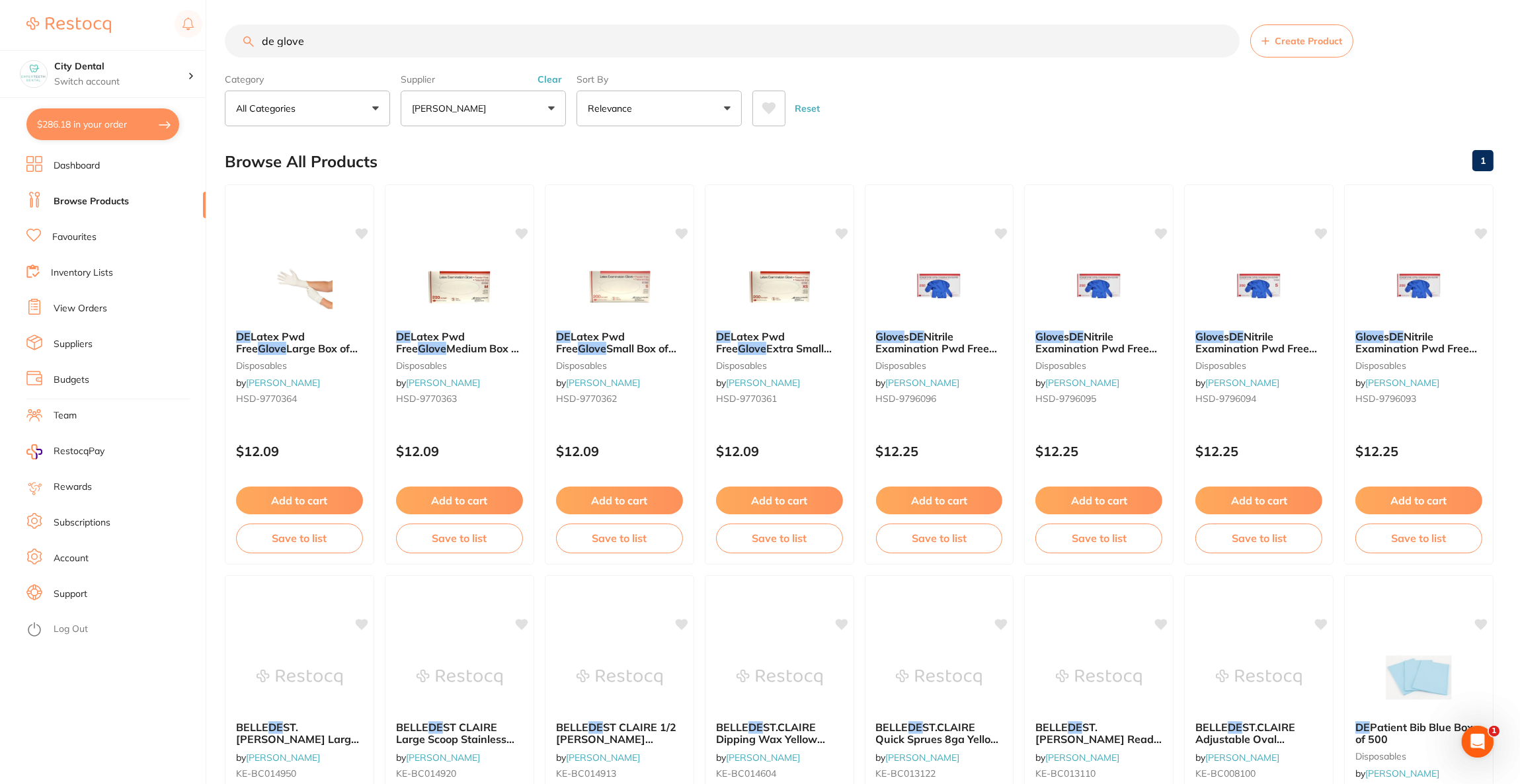
click at [120, 114] on button "$286.18 in your order" at bounding box center [102, 124] width 153 height 32
checkbox input "true"
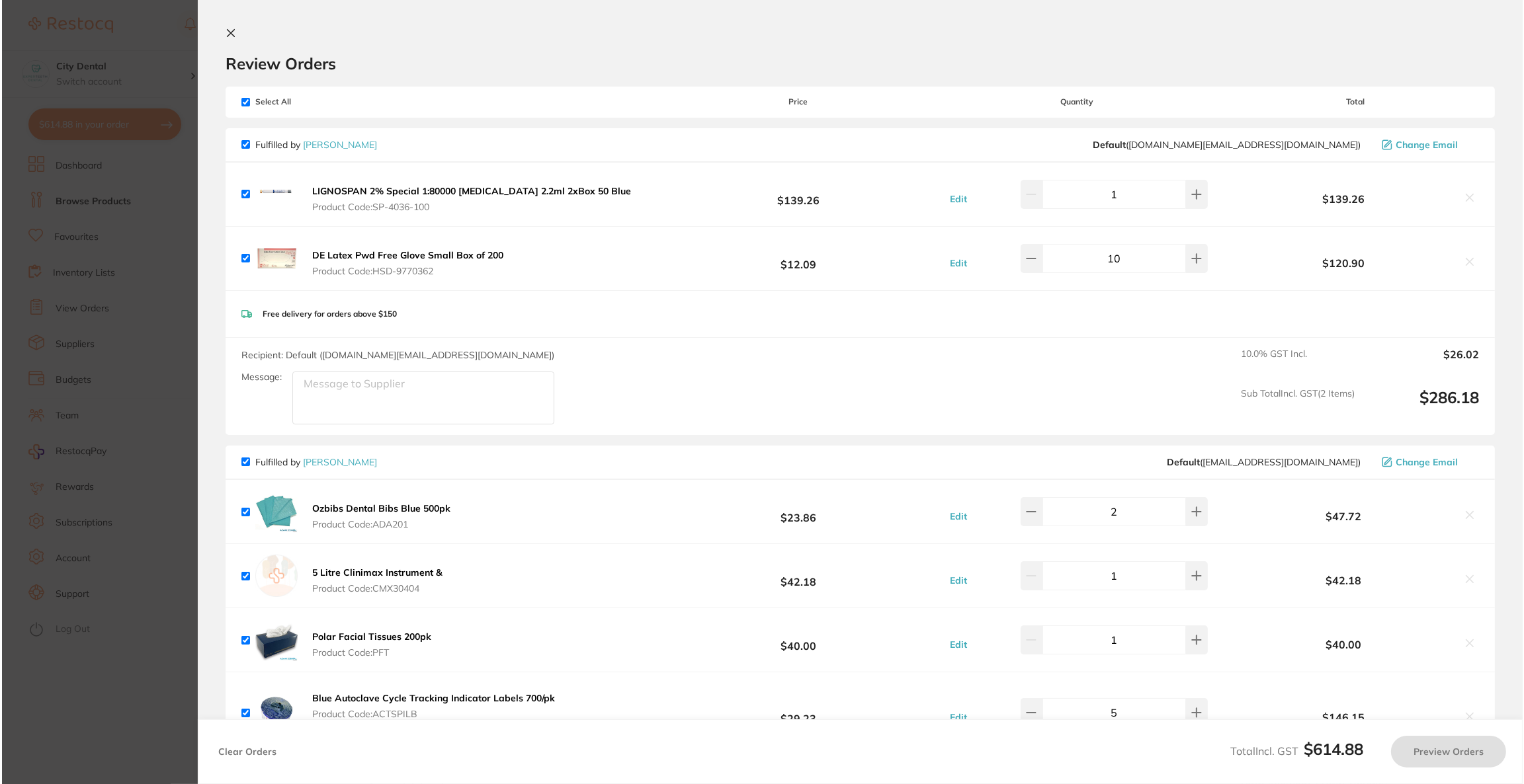
scroll to position [0, 0]
